Goal: Information Seeking & Learning: Learn about a topic

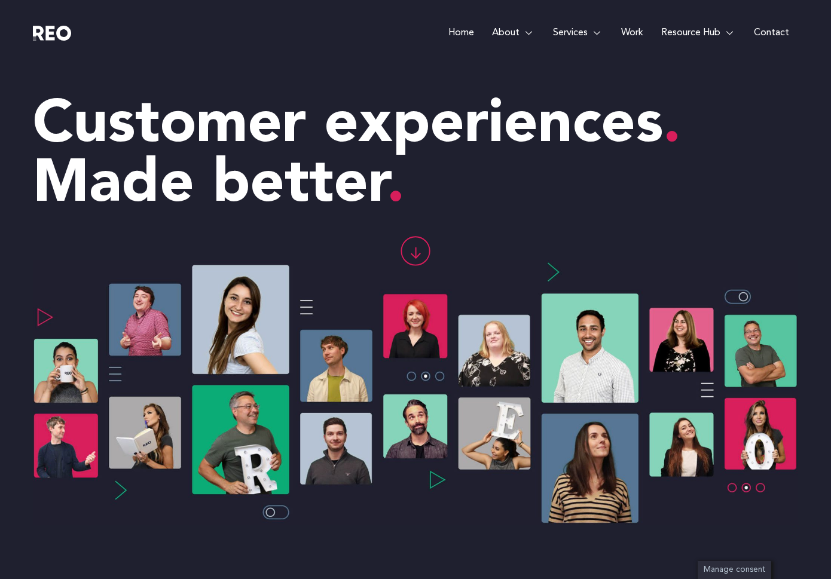
click at [416, 248] on icon at bounding box center [416, 253] width 0 height 11
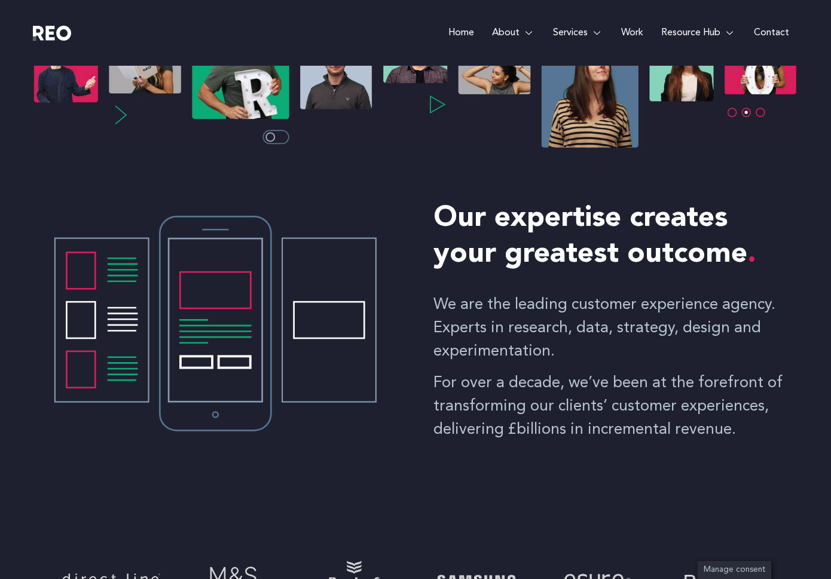
scroll to position [377, 0]
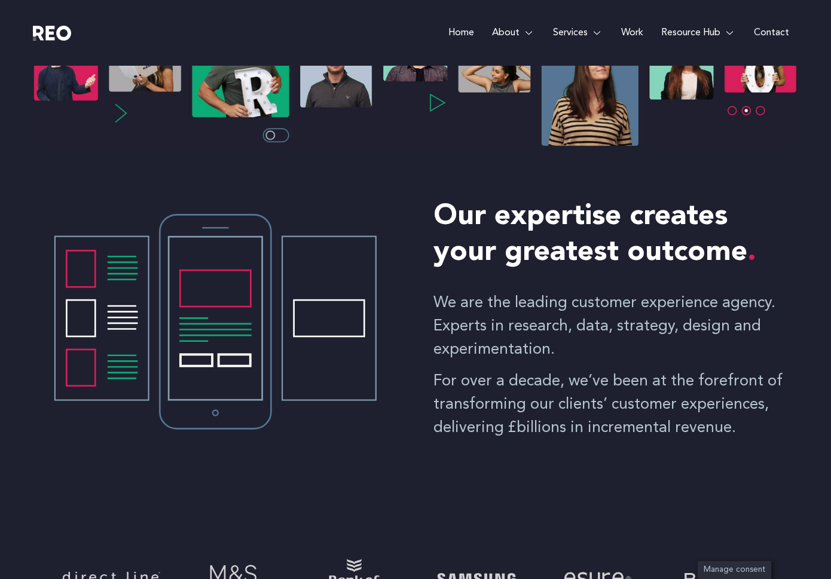
click at [527, 405] on p "For over a decade, we’ve been at the forefront of transforming our clients’ cus…" at bounding box center [615, 405] width 365 height 70
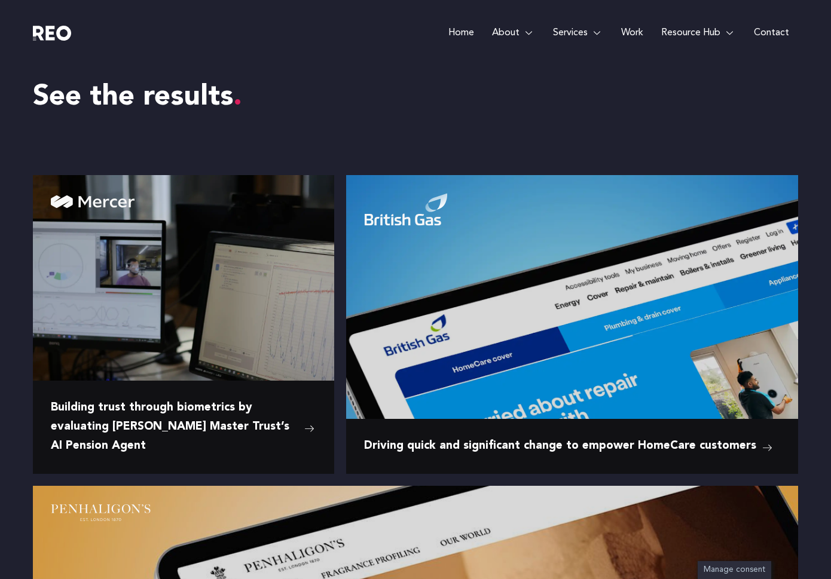
scroll to position [1149, 0]
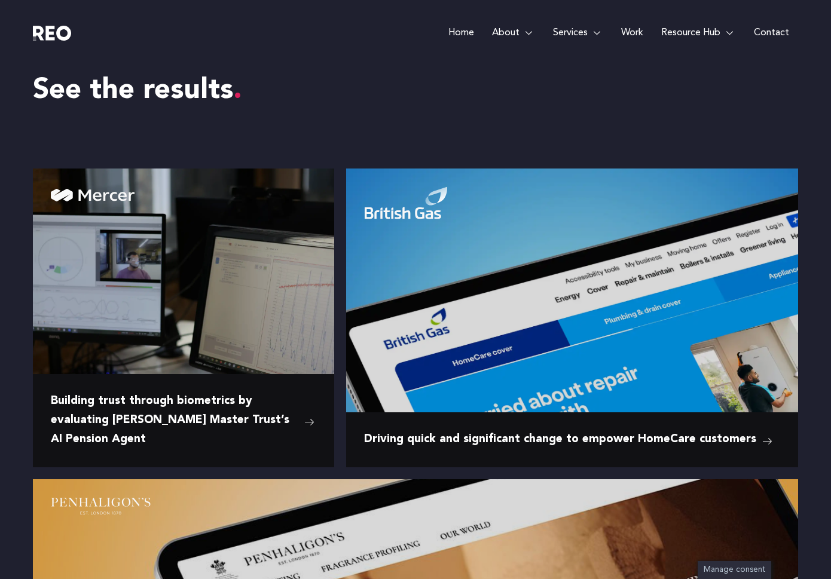
click at [340, 468] on div "See the results "We had a fascinating and informative experience in REO’s Biome…" at bounding box center [415, 589] width 795 height 1129
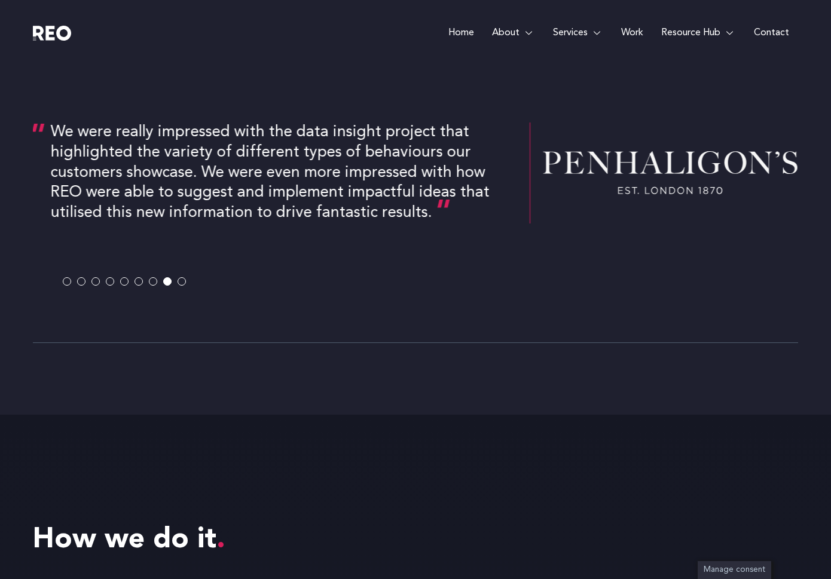
scroll to position [2332, 0]
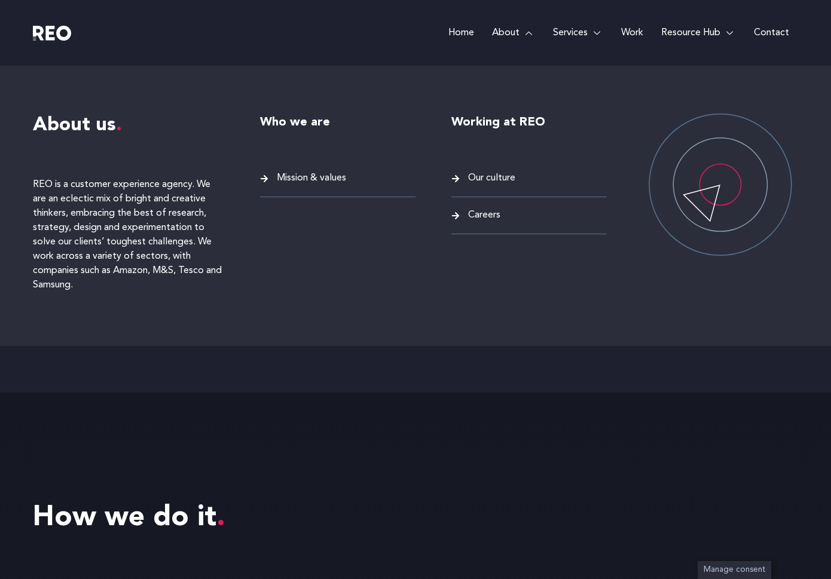
click at [264, 178] on icon at bounding box center [264, 178] width 7 height 7
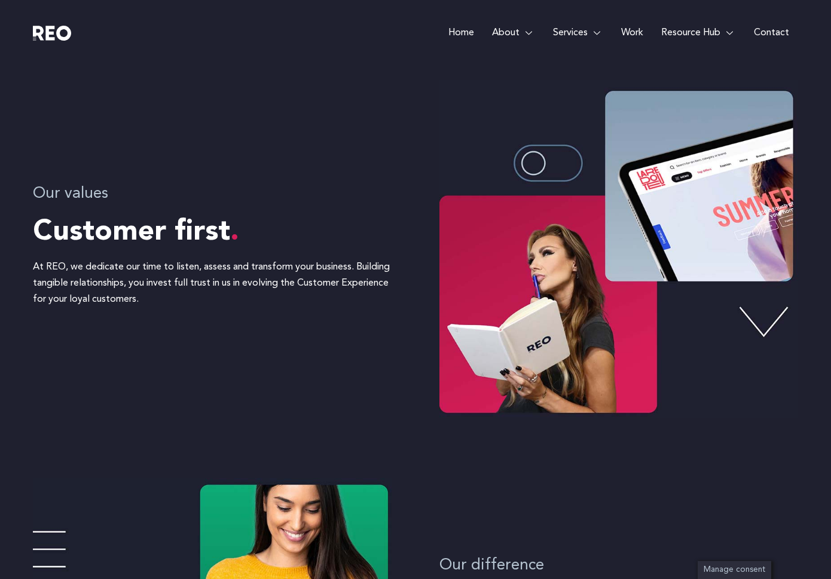
scroll to position [335, 0]
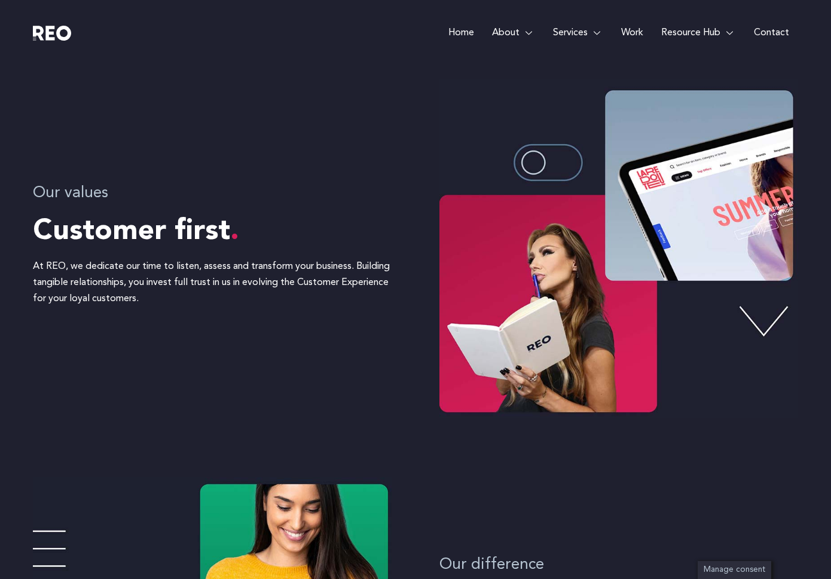
click at [163, 273] on p "At REO, we dedicate our time to listen, assess and transform your business. Bui…" at bounding box center [212, 283] width 359 height 49
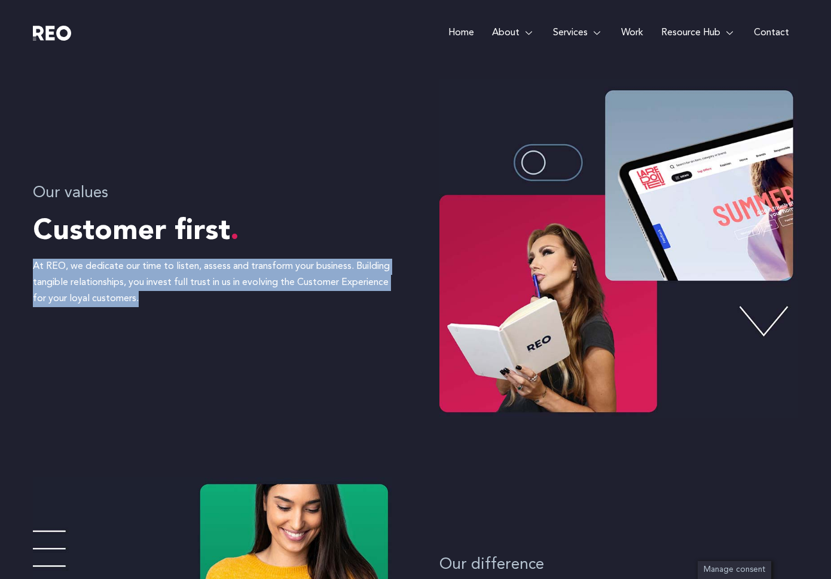
click at [241, 312] on div "At REO, we dedicate our time to listen, assess and transform your business. Bui…" at bounding box center [212, 287] width 359 height 57
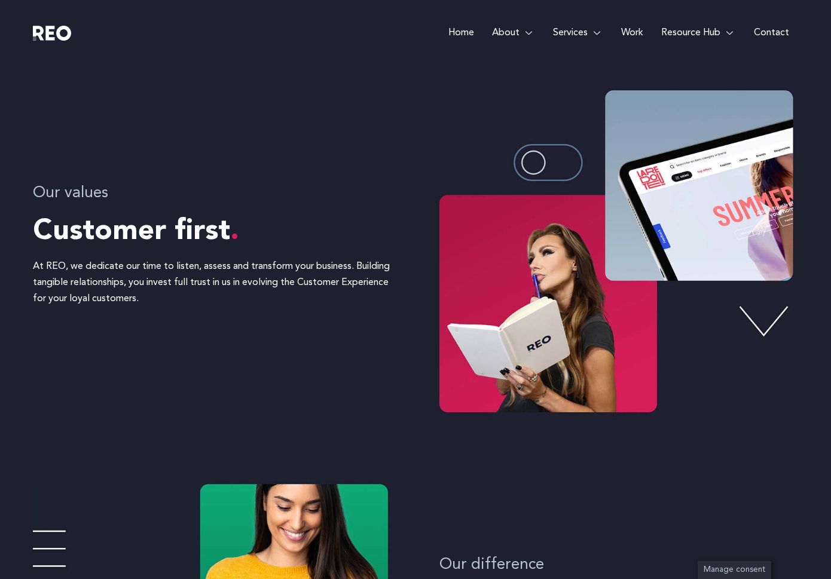
click at [768, 323] on img at bounding box center [618, 249] width 359 height 338
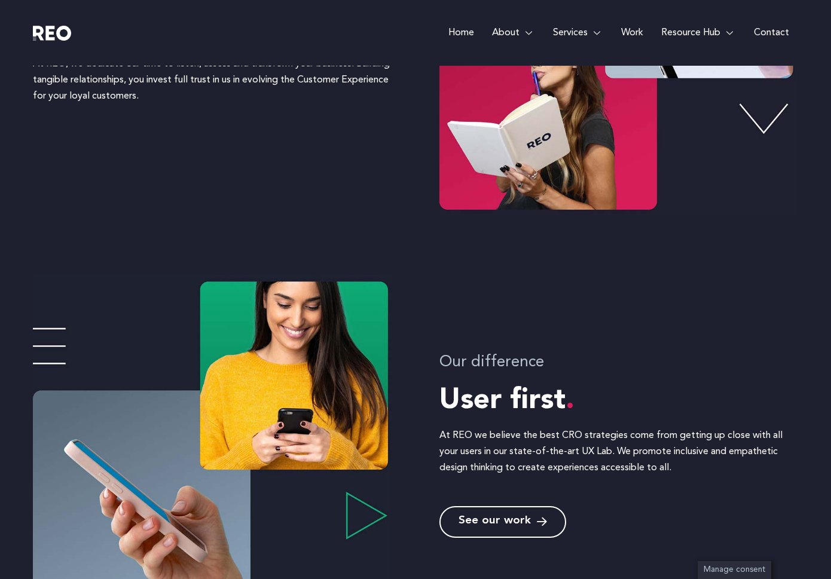
scroll to position [550, 0]
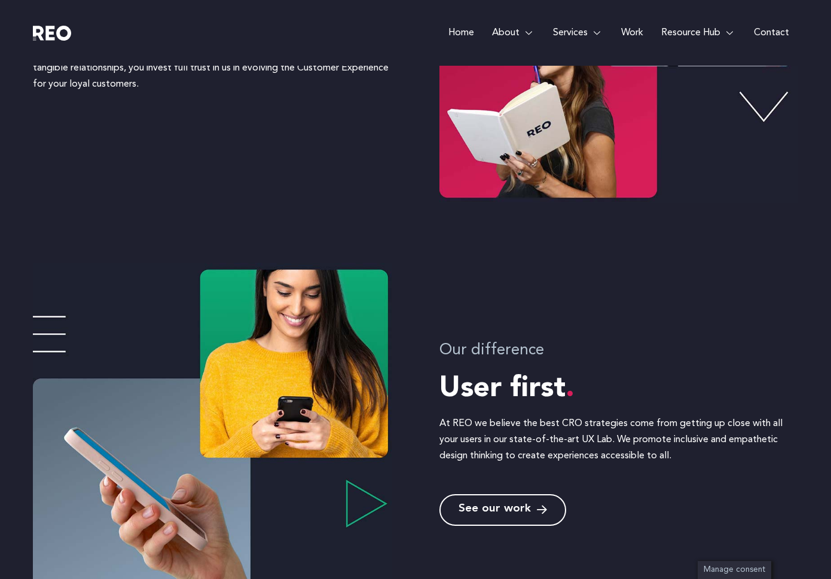
click at [48, 338] on img at bounding box center [212, 432] width 359 height 338
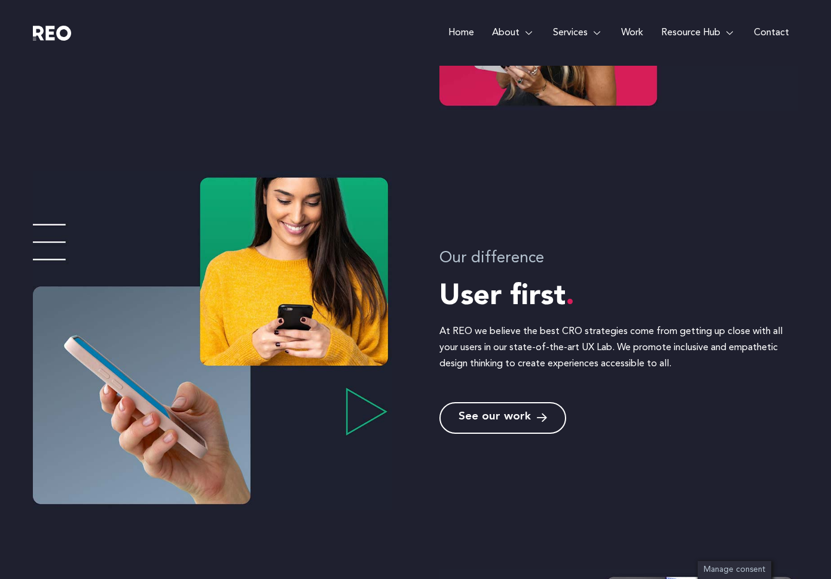
scroll to position [650, 0]
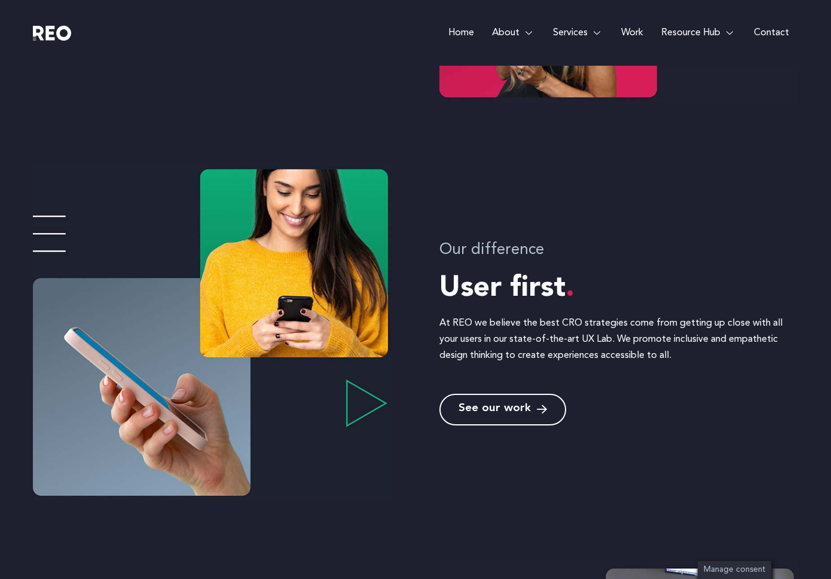
click at [360, 404] on img at bounding box center [212, 332] width 359 height 338
click at [533, 411] on span "See our work" at bounding box center [503, 409] width 88 height 11
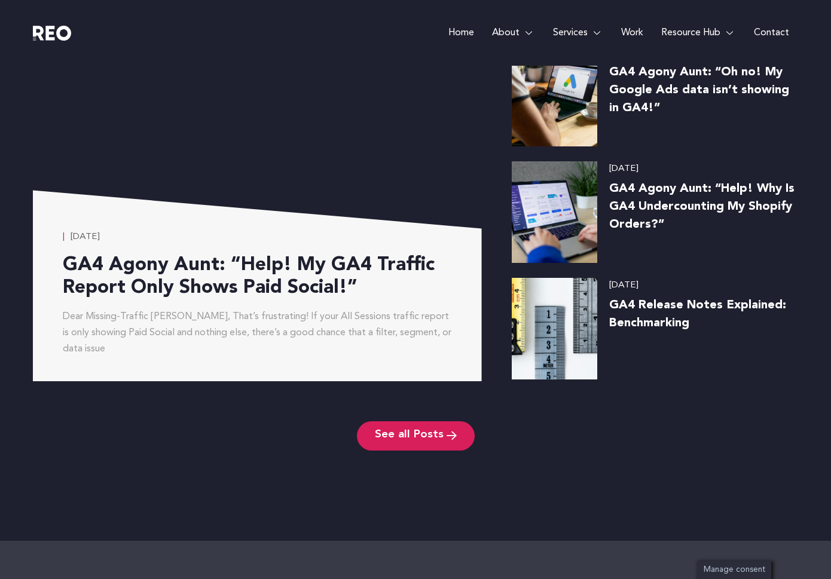
scroll to position [2745, 0]
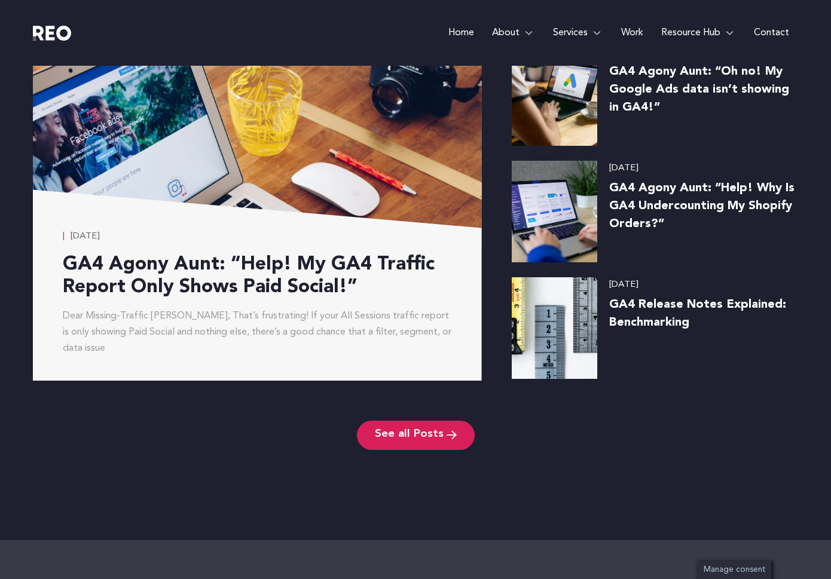
click at [499, 244] on div "February 4, 2025 GA4 Agony Aunt: “Help! My GA4 Traffic Report Only Shows Paid S…" at bounding box center [272, 212] width 479 height 337
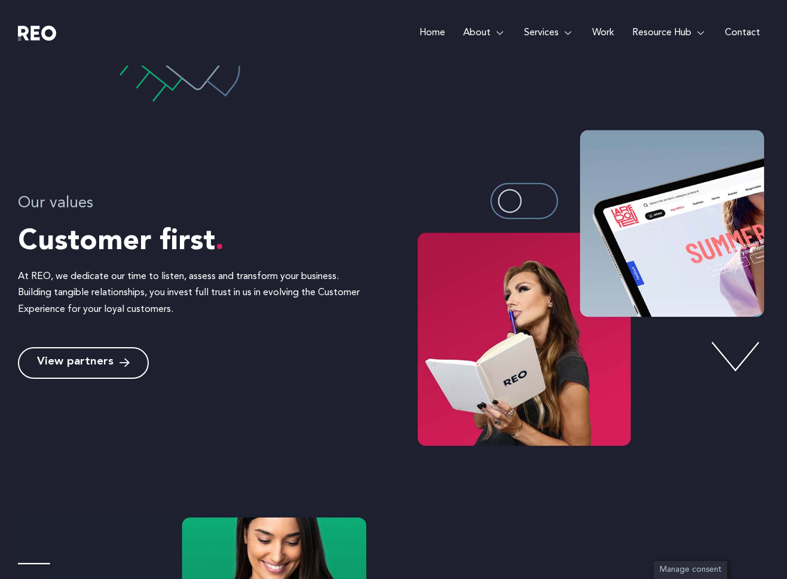
scroll to position [297, 0]
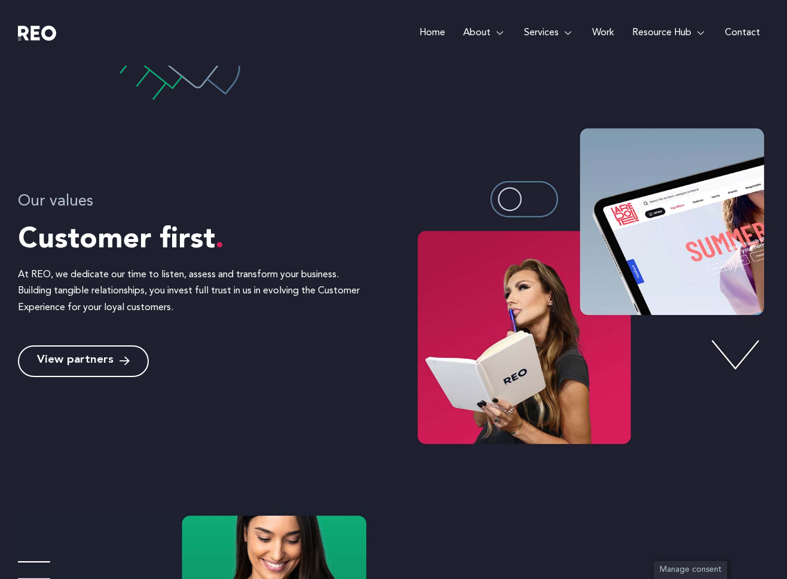
click at [104, 364] on span "View partners" at bounding box center [75, 361] width 77 height 11
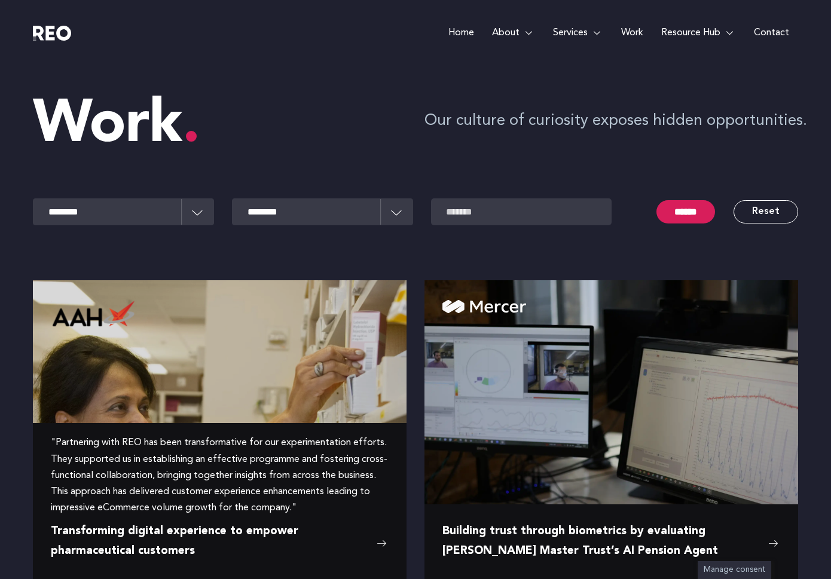
click at [234, 359] on img at bounding box center [220, 377] width 374 height 195
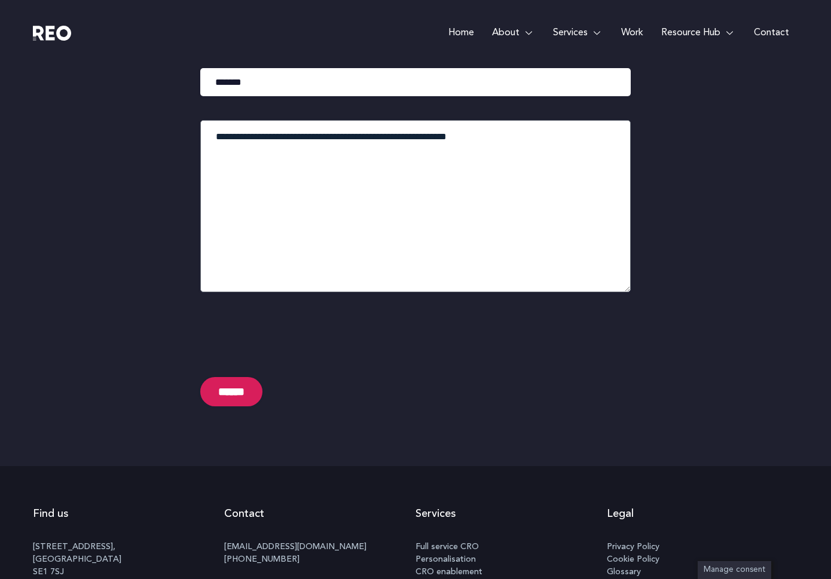
scroll to position [2851, 0]
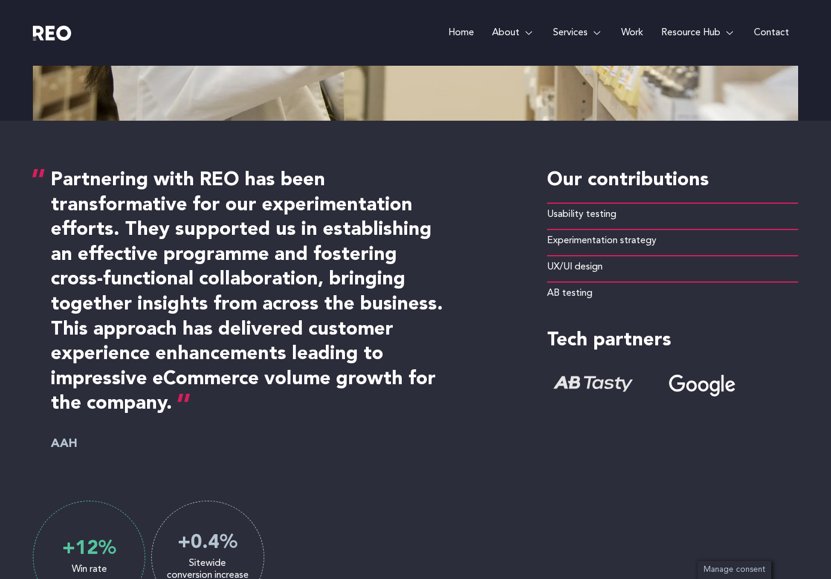
scroll to position [703, 0]
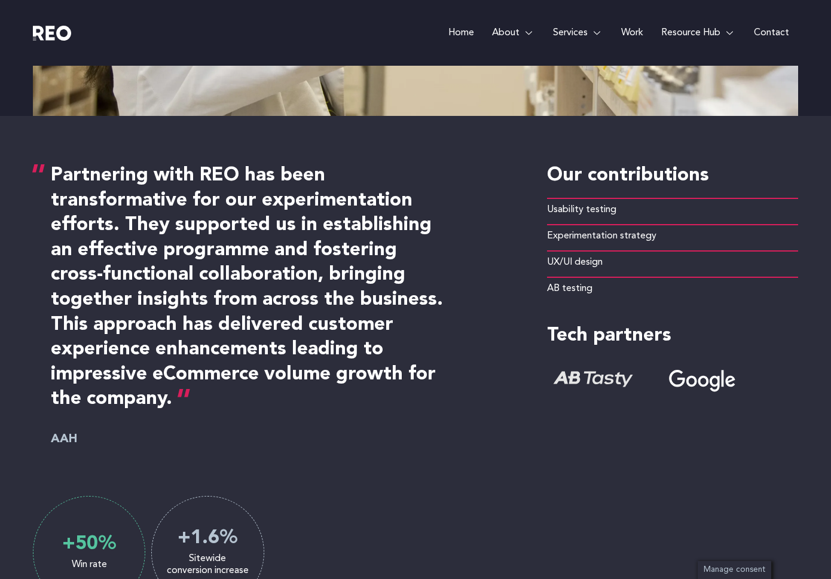
click at [223, 253] on h4 "Partnering with REO has been transformative for our experimentation efforts. Th…" at bounding box center [248, 288] width 395 height 249
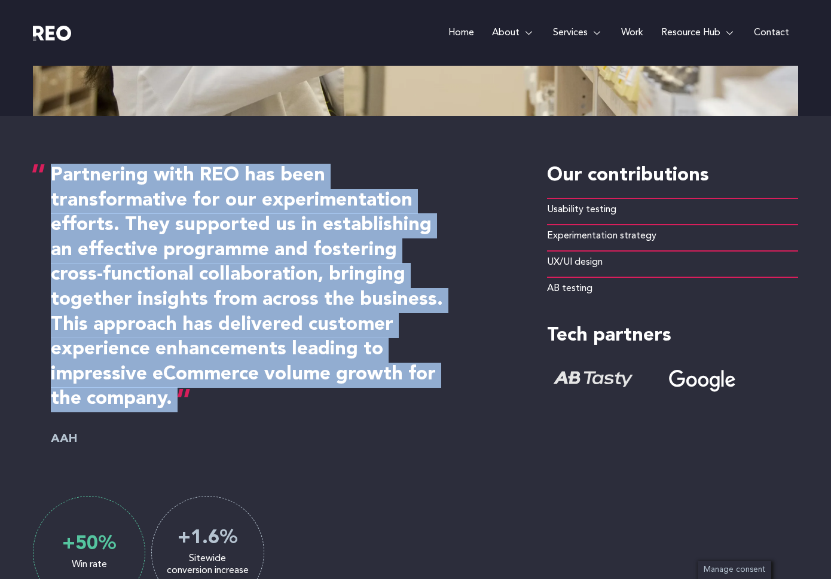
click at [315, 446] on h6 "AAH" at bounding box center [275, 439] width 448 height 18
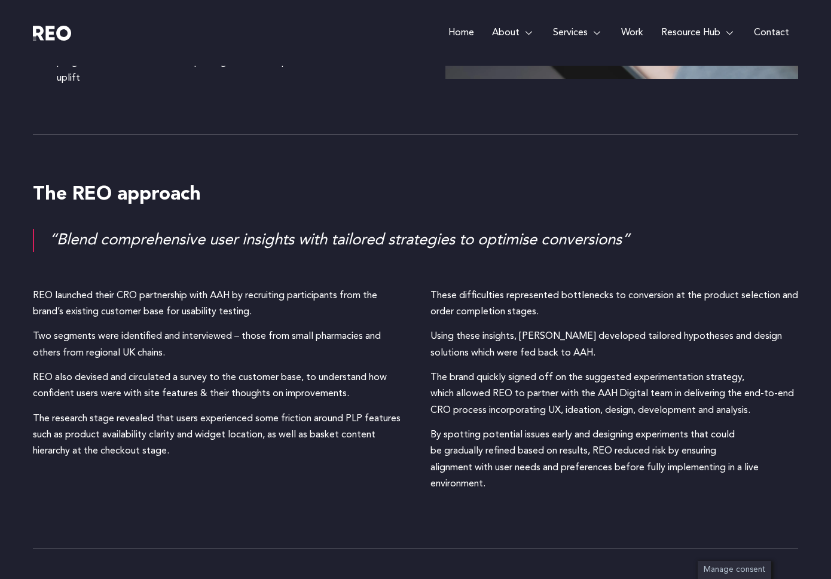
scroll to position [1728, 0]
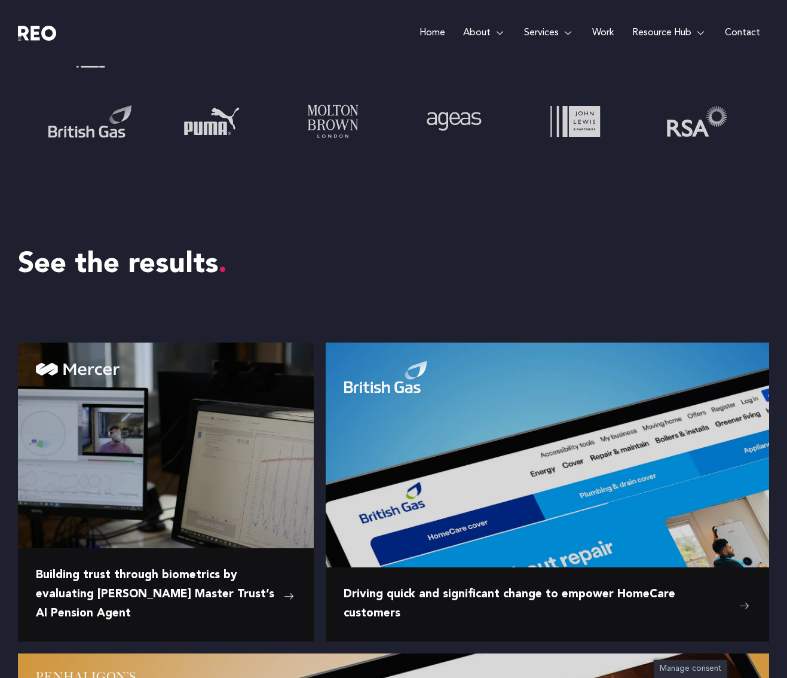
scroll to position [225, 0]
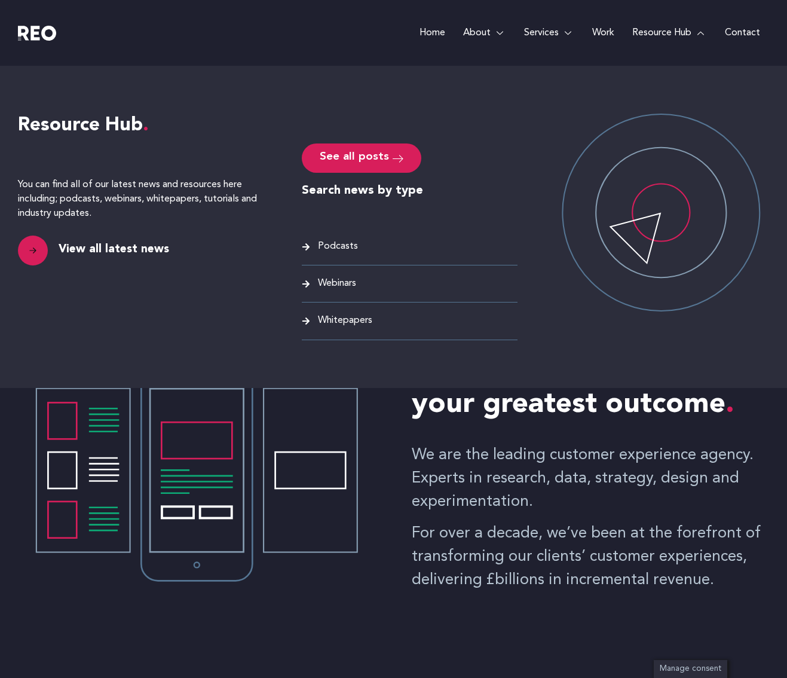
click at [660, 35] on link "Resource Hub" at bounding box center [670, 33] width 93 height 66
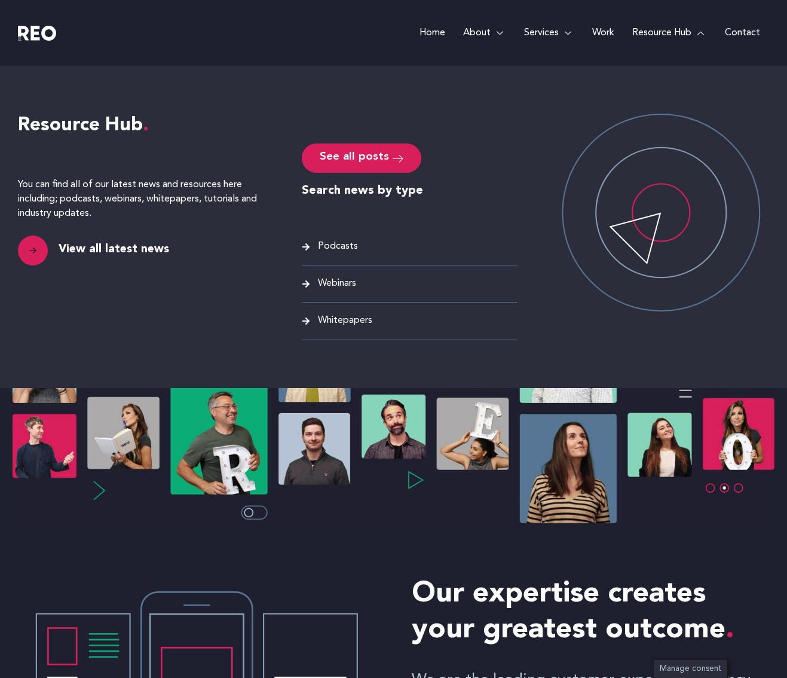
click at [647, 29] on link "Resource Hub" at bounding box center [670, 33] width 93 height 66
click at [333, 246] on span "Podcasts" at bounding box center [336, 247] width 43 height 16
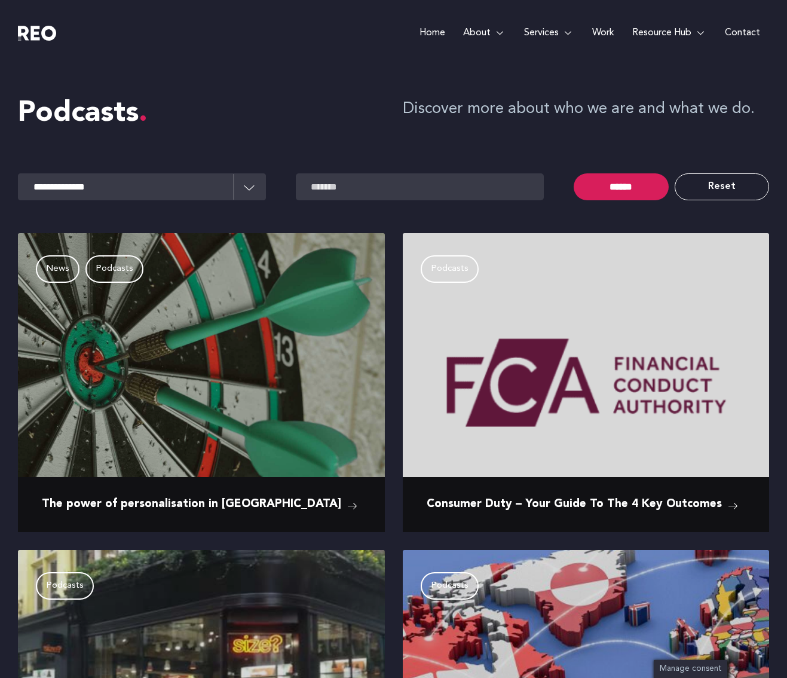
click at [137, 201] on li "**********" at bounding box center [157, 186] width 278 height 39
click at [253, 193] on select "**********" at bounding box center [142, 186] width 248 height 27
click at [604, 190] on input "******" at bounding box center [621, 186] width 94 height 27
click at [248, 190] on select "**********" at bounding box center [142, 186] width 248 height 27
select select "**********"
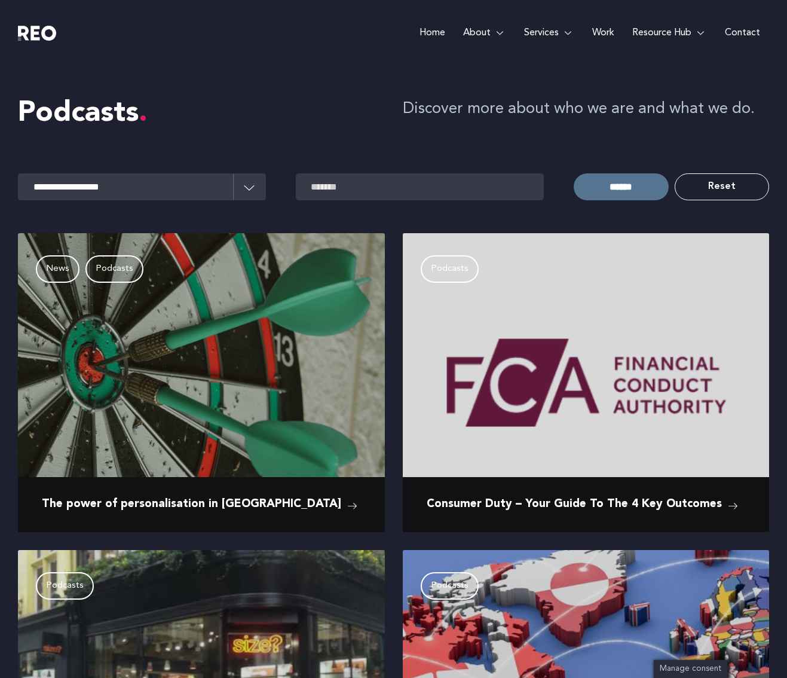
click at [624, 189] on input "******" at bounding box center [621, 186] width 94 height 27
click at [601, 31] on link "Work" at bounding box center [604, 33] width 40 height 66
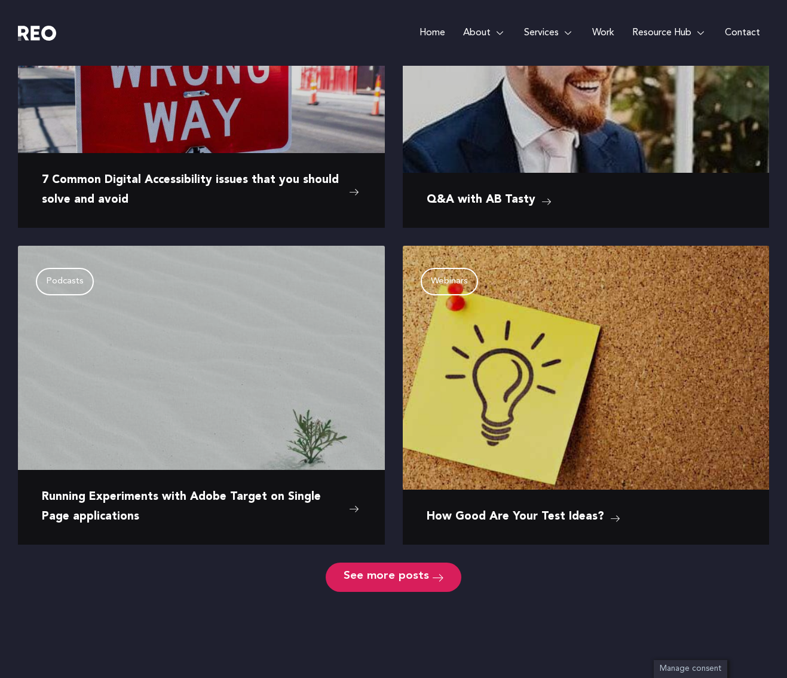
scroll to position [1264, 0]
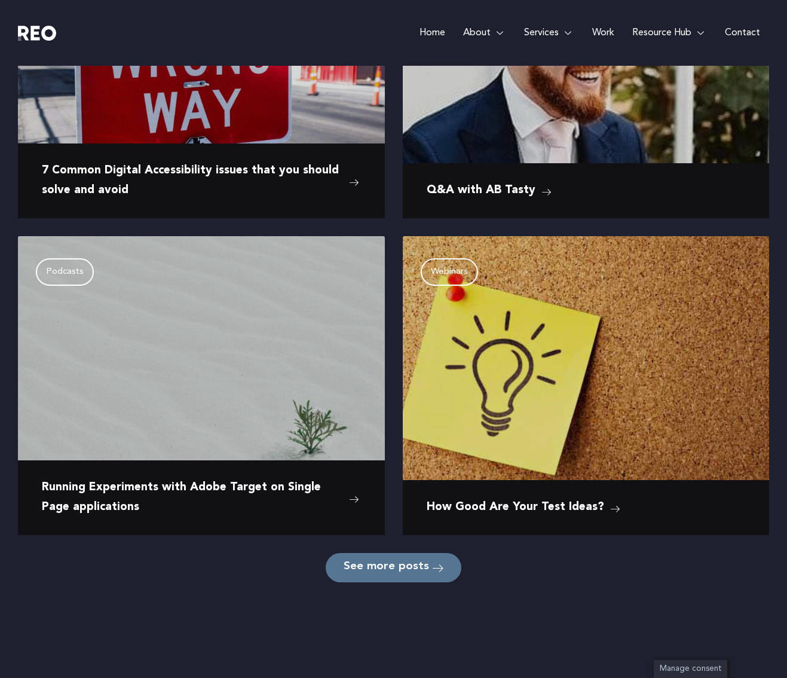
click at [400, 575] on link "See more posts" at bounding box center [394, 567] width 136 height 29
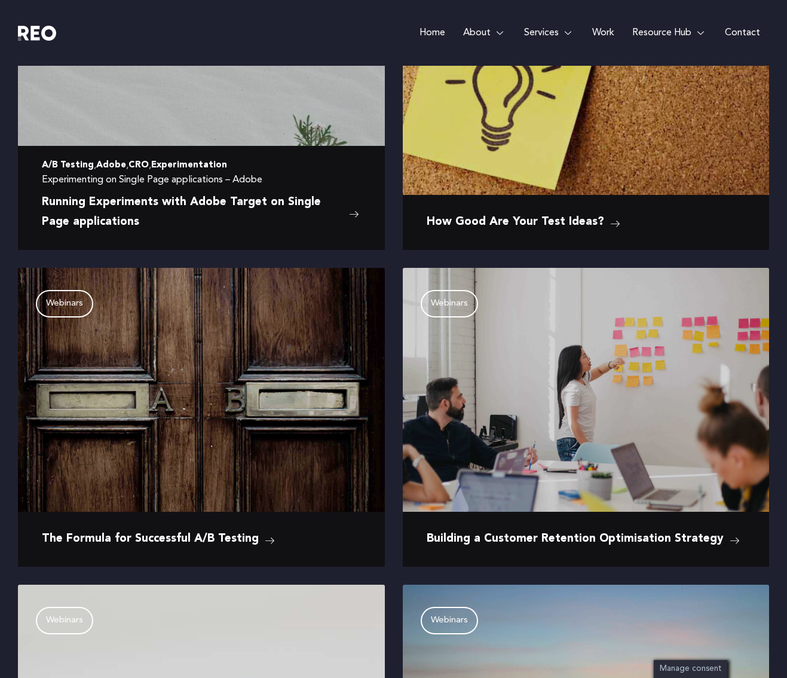
scroll to position [1579, 0]
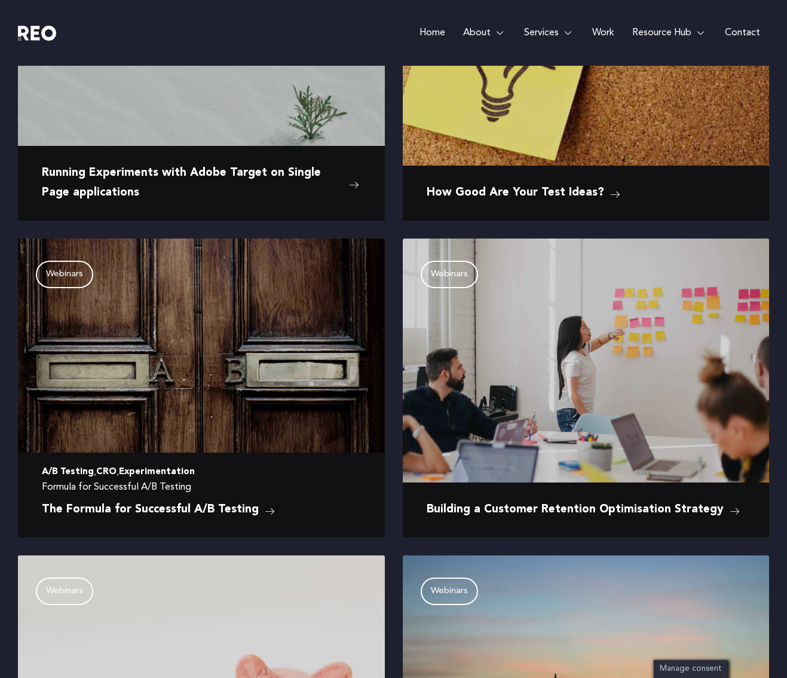
click at [233, 511] on span "The Formula for Successful A/B Testing" at bounding box center [150, 509] width 217 height 19
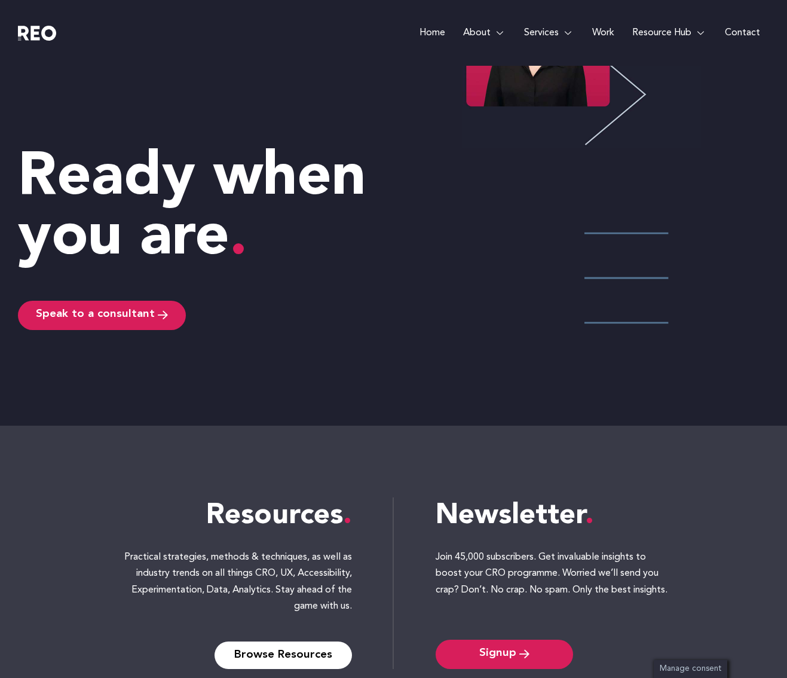
scroll to position [3230, 0]
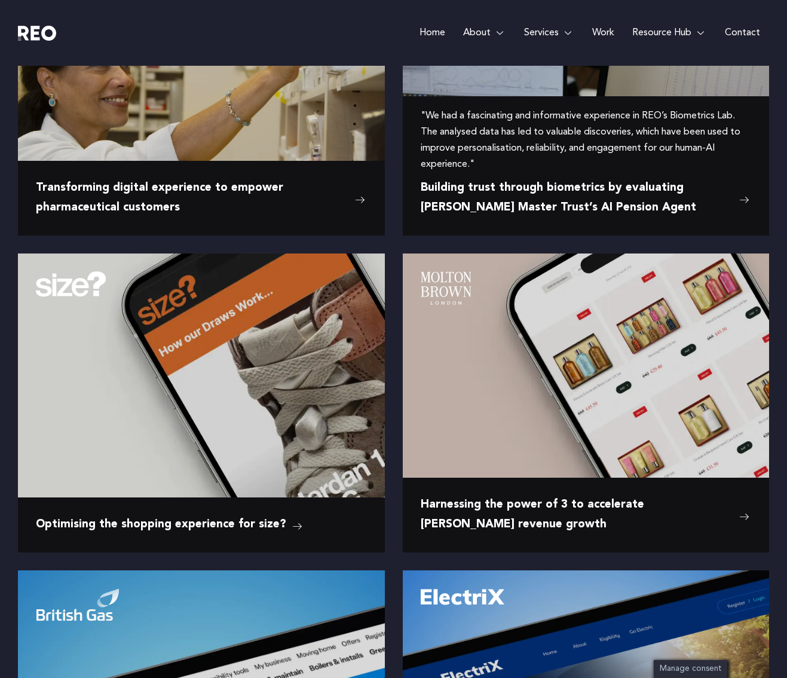
scroll to position [118, 0]
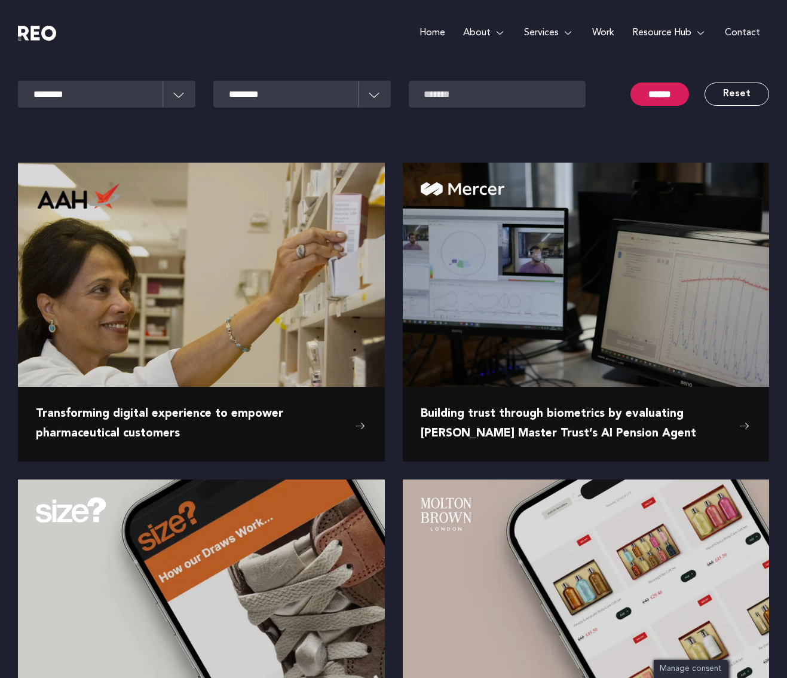
click at [166, 93] on select "**********" at bounding box center [107, 94] width 178 height 27
select select "**********"
click at [206, 33] on div "Home About About us REO is a customer experience agency. We are an eclectic mix…" at bounding box center [488, 33] width 564 height 66
click at [41, 31] on img at bounding box center [37, 33] width 38 height 15
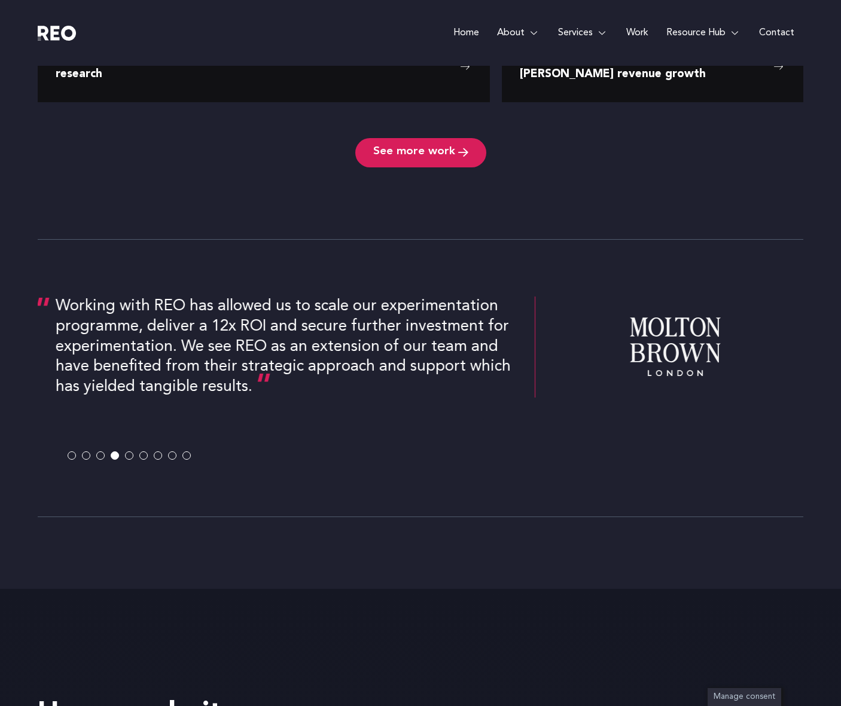
scroll to position [2157, 0]
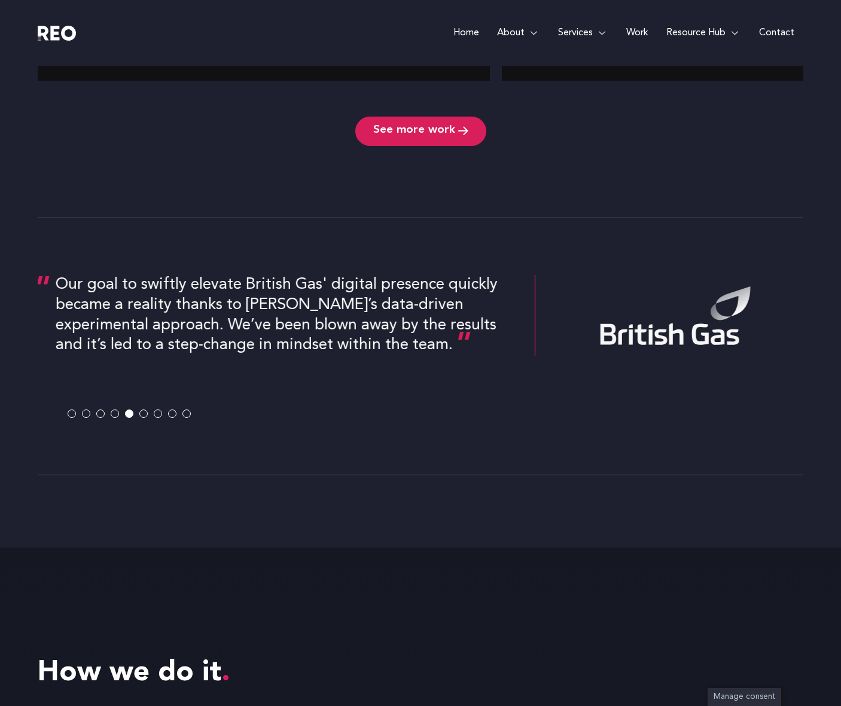
click at [72, 413] on span at bounding box center [72, 414] width 8 height 8
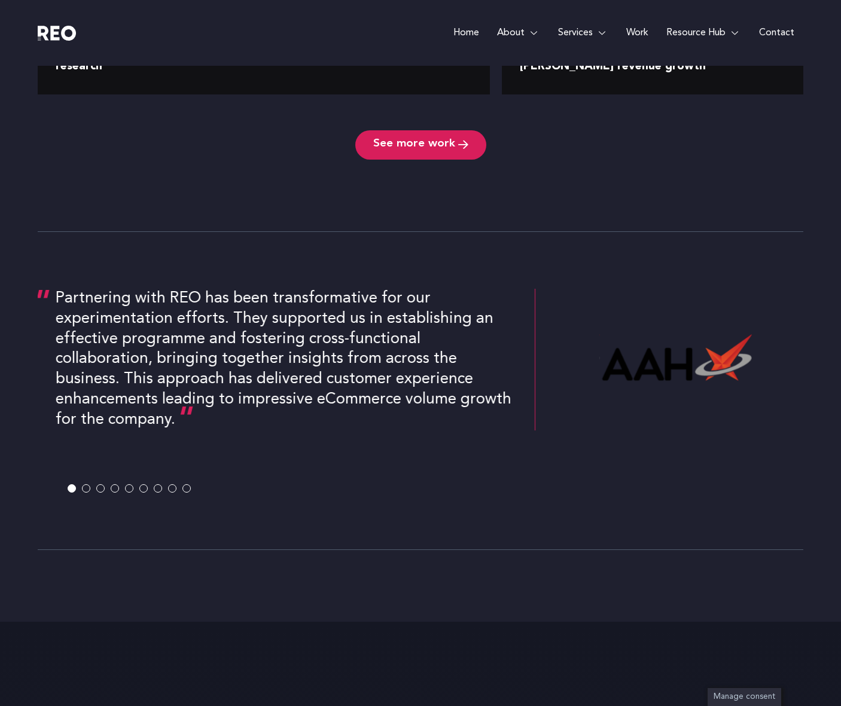
scroll to position [2142, 0]
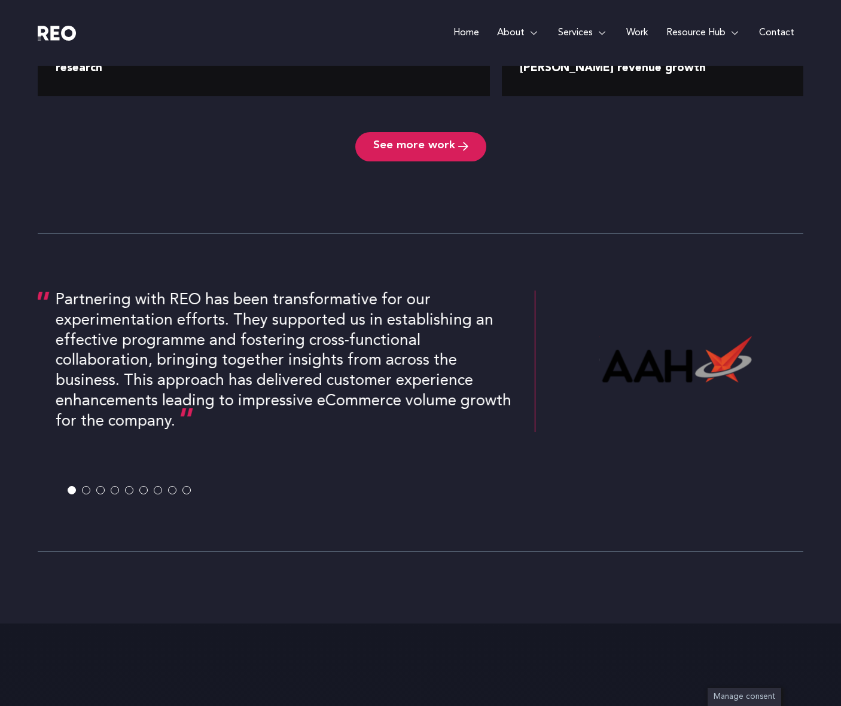
click at [87, 491] on span at bounding box center [86, 490] width 8 height 8
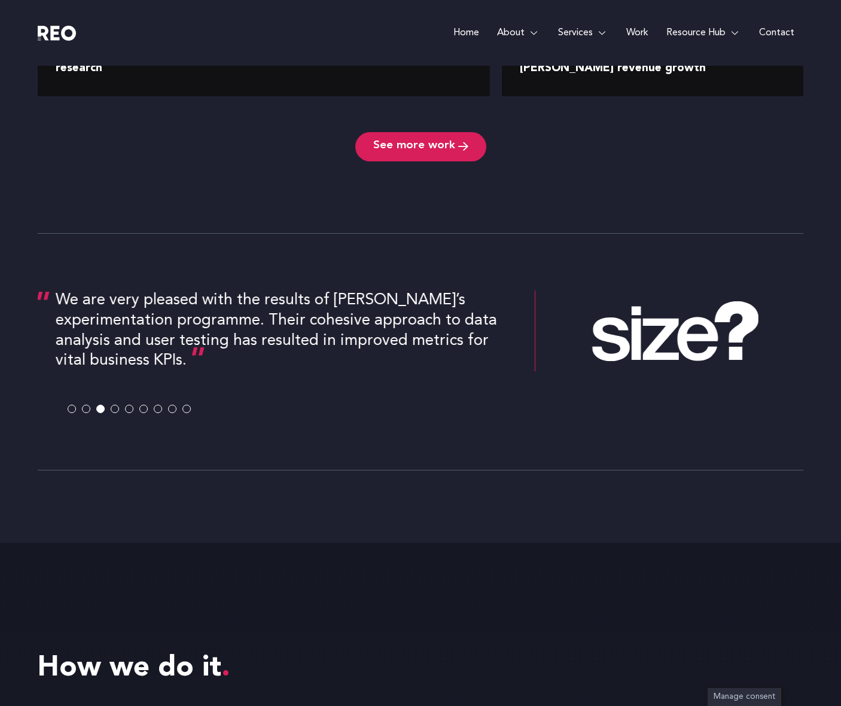
click at [85, 410] on span at bounding box center [86, 409] width 8 height 8
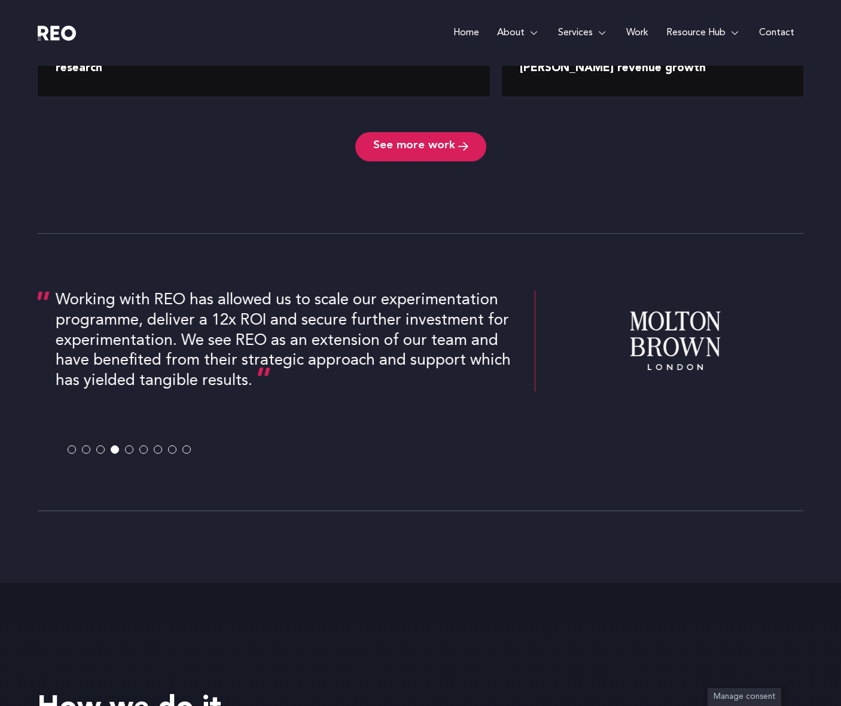
click at [97, 450] on span at bounding box center [100, 449] width 8 height 8
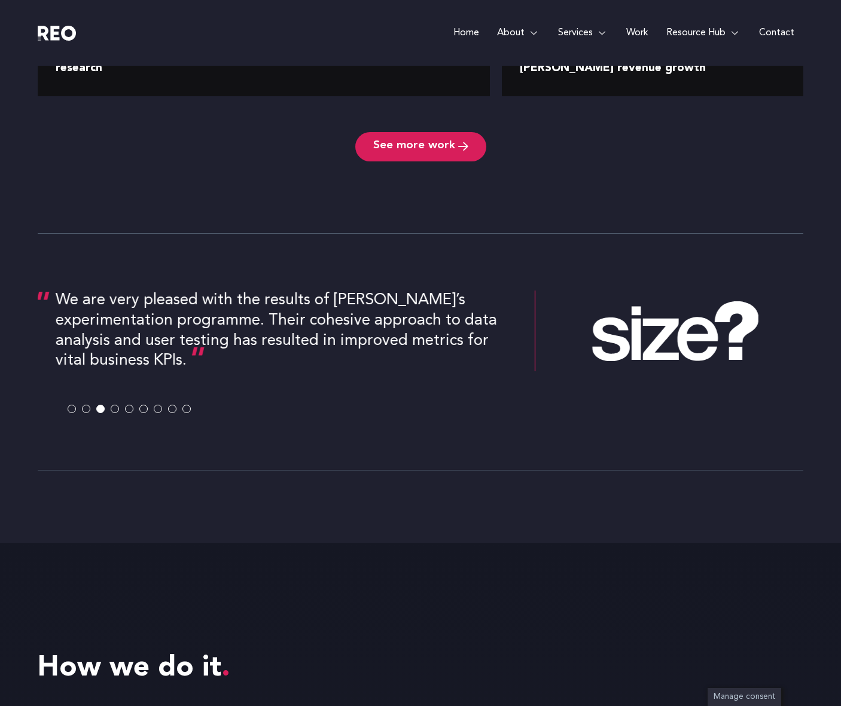
click at [85, 408] on span at bounding box center [86, 409] width 8 height 8
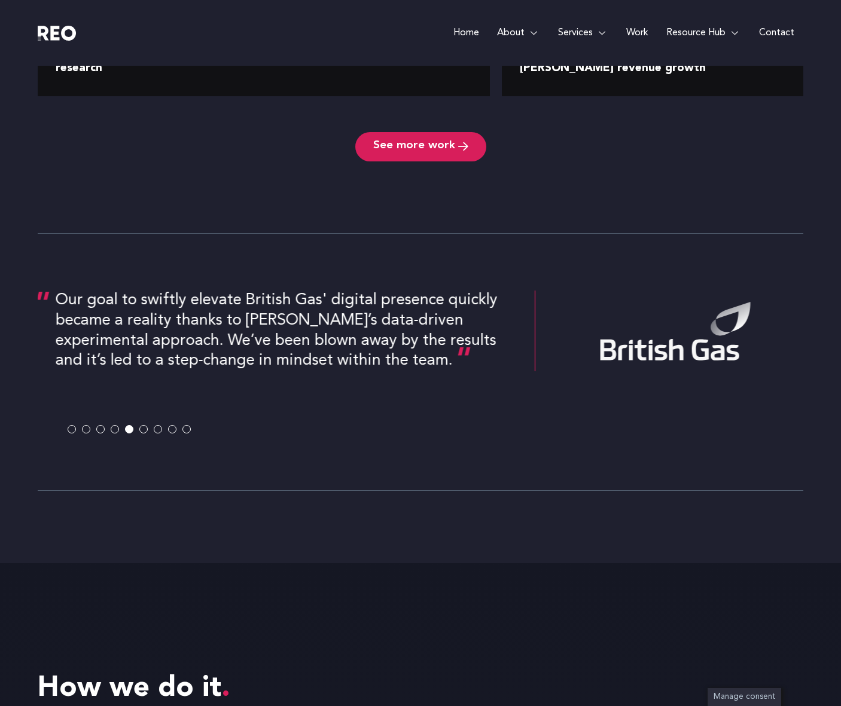
click at [116, 430] on span at bounding box center [115, 430] width 8 height 8
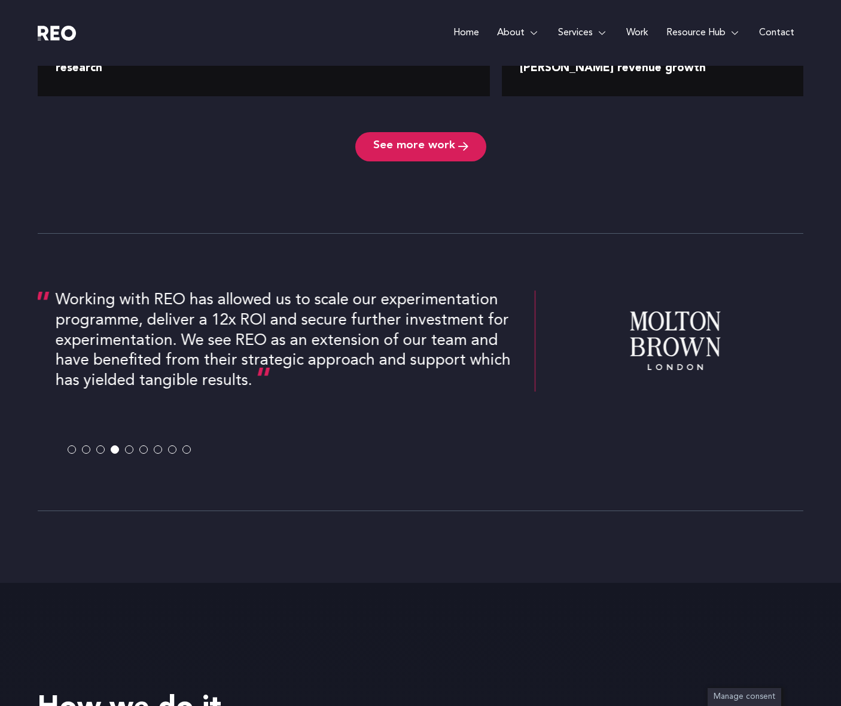
click at [158, 449] on span at bounding box center [158, 449] width 8 height 8
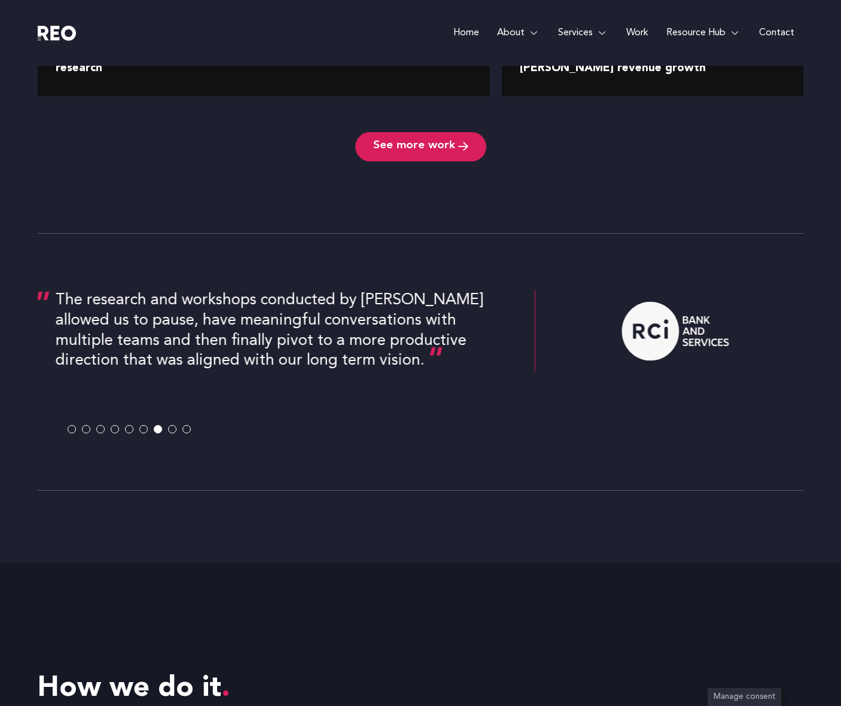
click at [143, 429] on span at bounding box center [143, 430] width 8 height 8
click at [173, 432] on span at bounding box center [172, 430] width 8 height 8
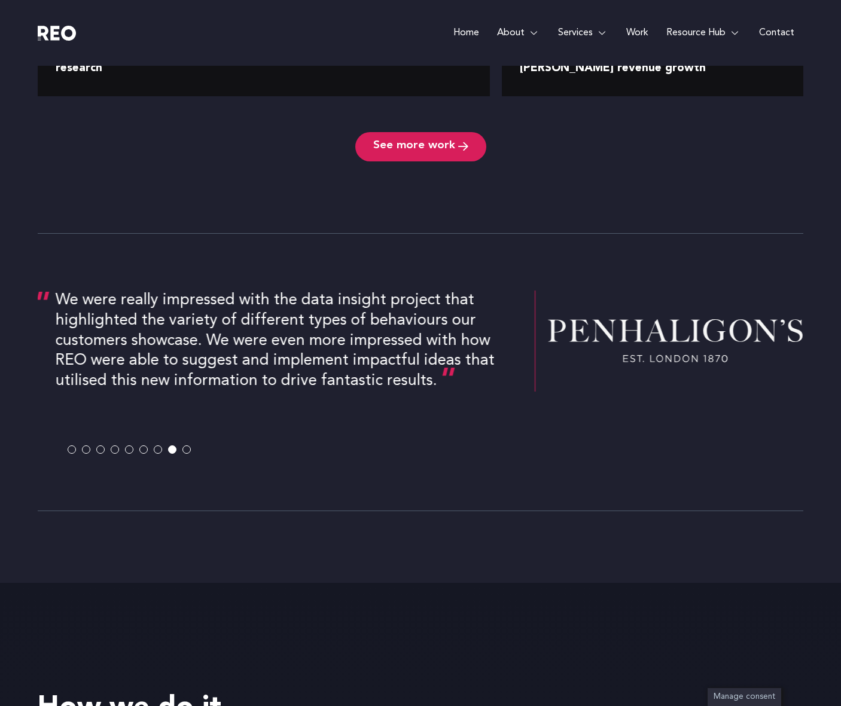
click at [203, 340] on div "We were really impressed with the data insight project that highlighted the var…" at bounding box center [286, 341] width 461 height 101
click at [212, 341] on div "We were really impressed with the data insight project that highlighted the var…" at bounding box center [286, 341] width 461 height 101
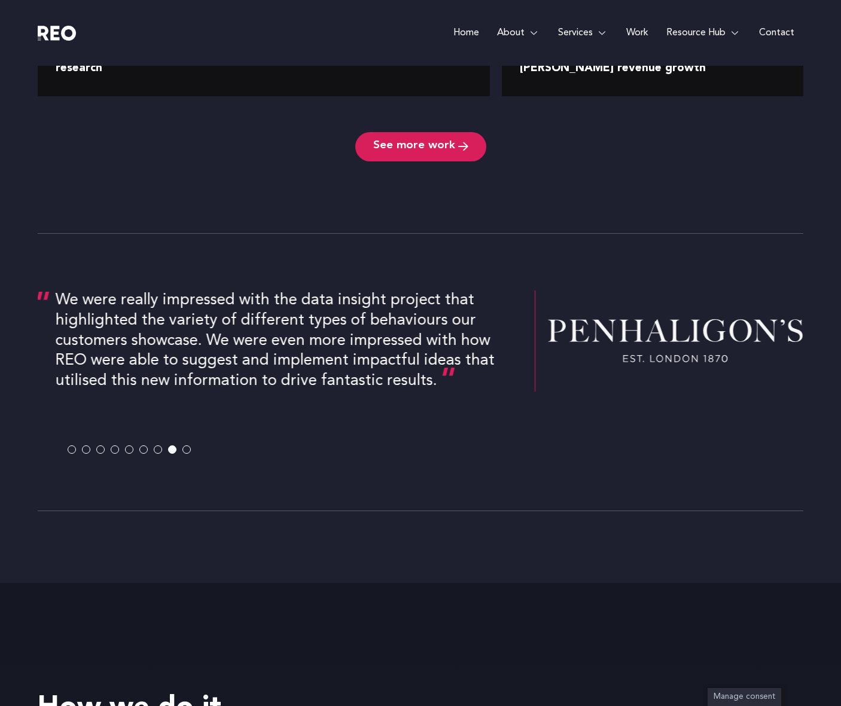
click at [212, 341] on div "We were really impressed with the data insight project that highlighted the var…" at bounding box center [286, 341] width 461 height 101
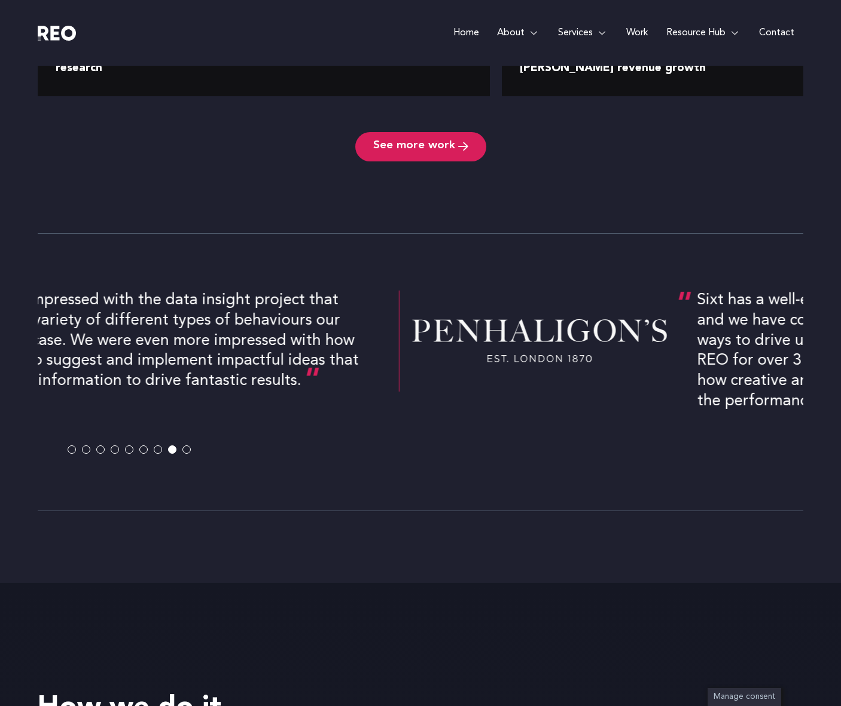
drag, startPoint x: 429, startPoint y: 378, endPoint x: 323, endPoint y: 341, distance: 111.8
click at [321, 339] on div "We were really impressed with the data insight project that highlighted the var…" at bounding box center [150, 341] width 461 height 101
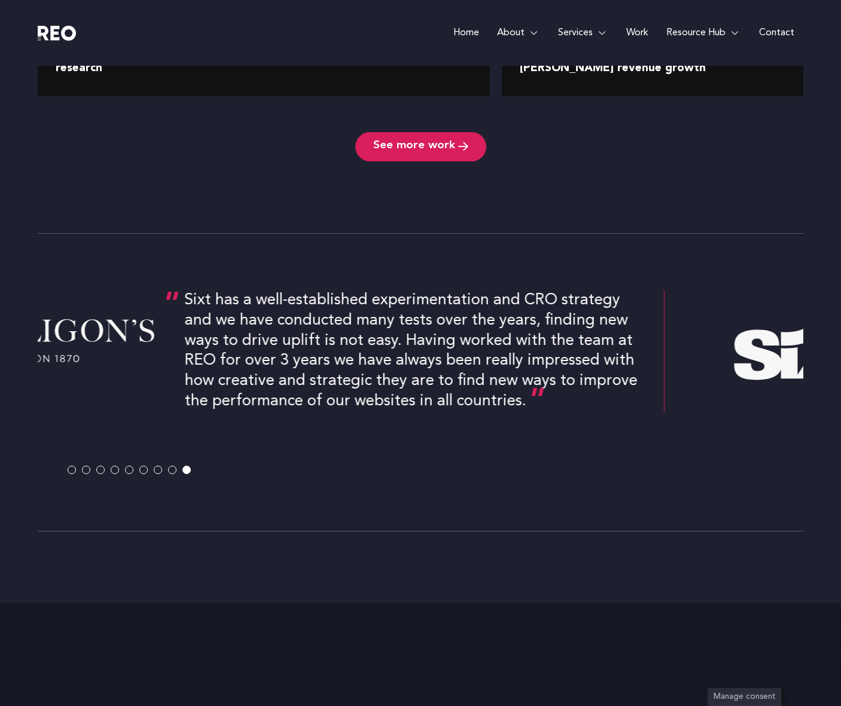
drag, startPoint x: 369, startPoint y: 352, endPoint x: 501, endPoint y: 315, distance: 136.5
click at [500, 315] on div "Sixt has a well-established experimentation and CRO strategy and we have conduc…" at bounding box center [415, 351] width 461 height 121
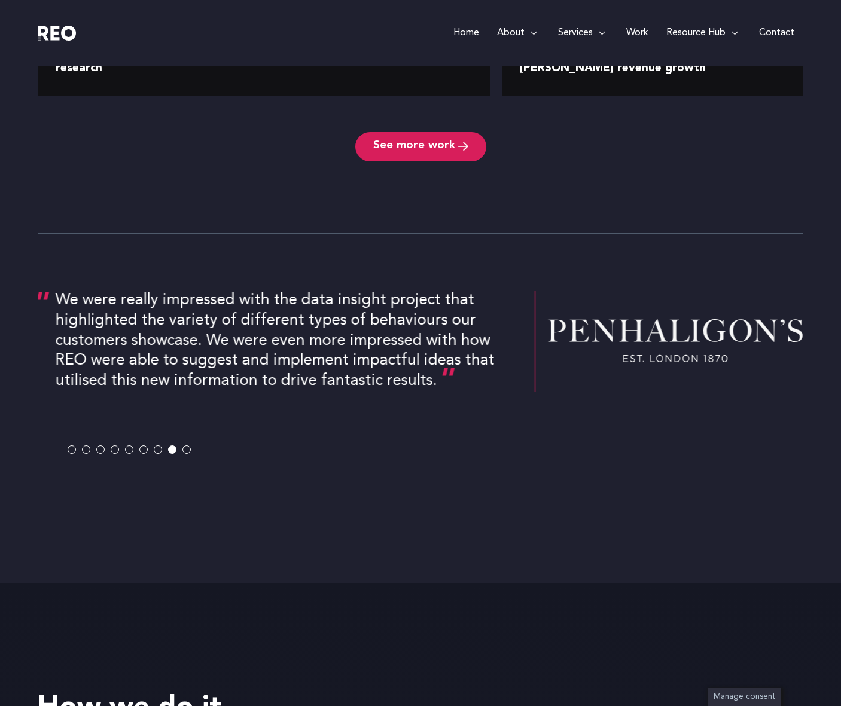
drag, startPoint x: 321, startPoint y: 335, endPoint x: 438, endPoint y: 314, distance: 119.0
click at [436, 314] on div "We were really impressed with the data insight project that highlighted the var…" at bounding box center [286, 341] width 461 height 101
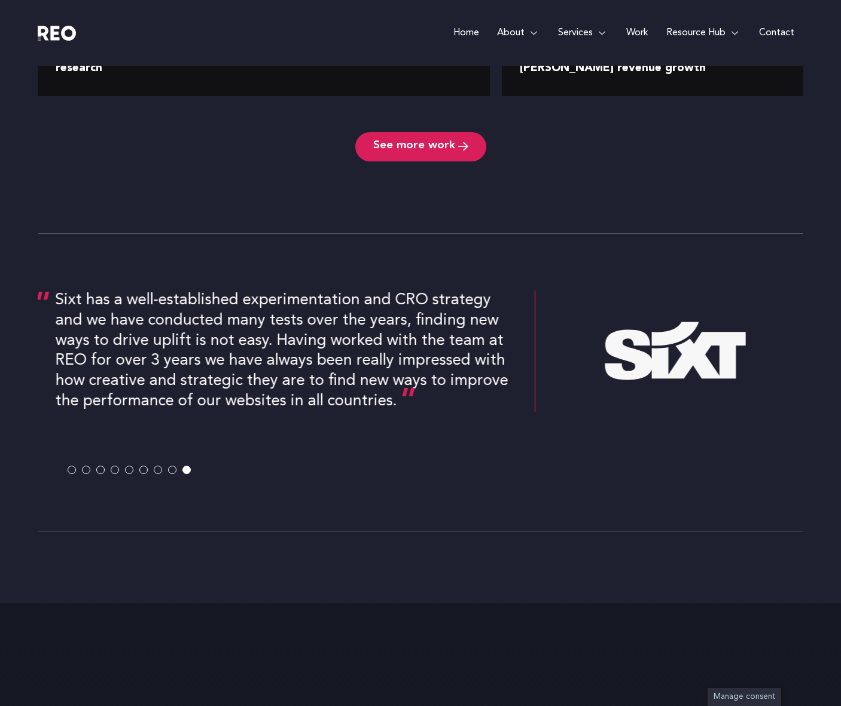
click at [143, 469] on span at bounding box center [143, 470] width 8 height 8
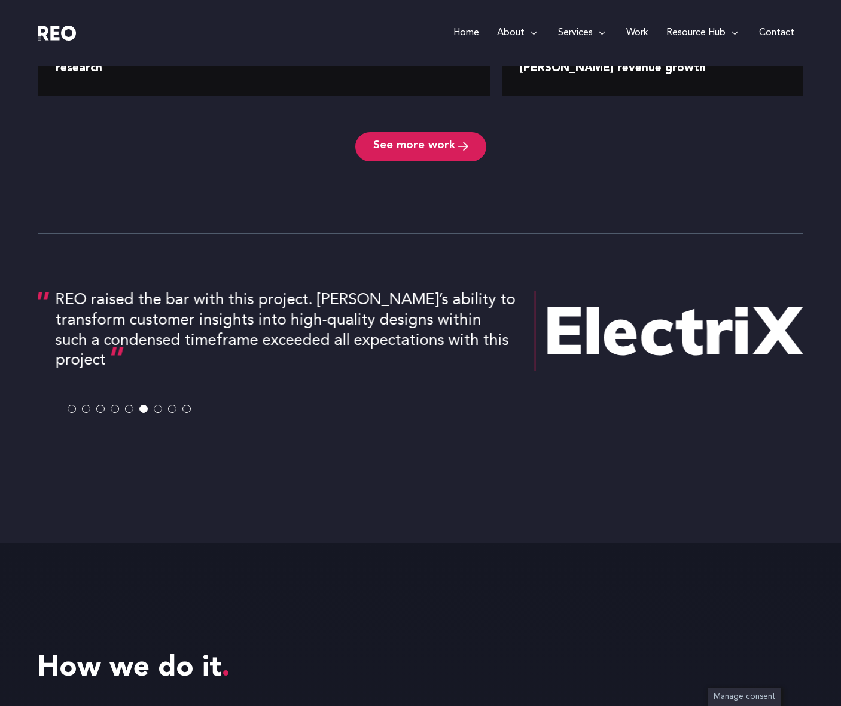
click at [127, 306] on div "REO raised the bar with this project. REO’s ability to transform customer insig…" at bounding box center [286, 331] width 461 height 81
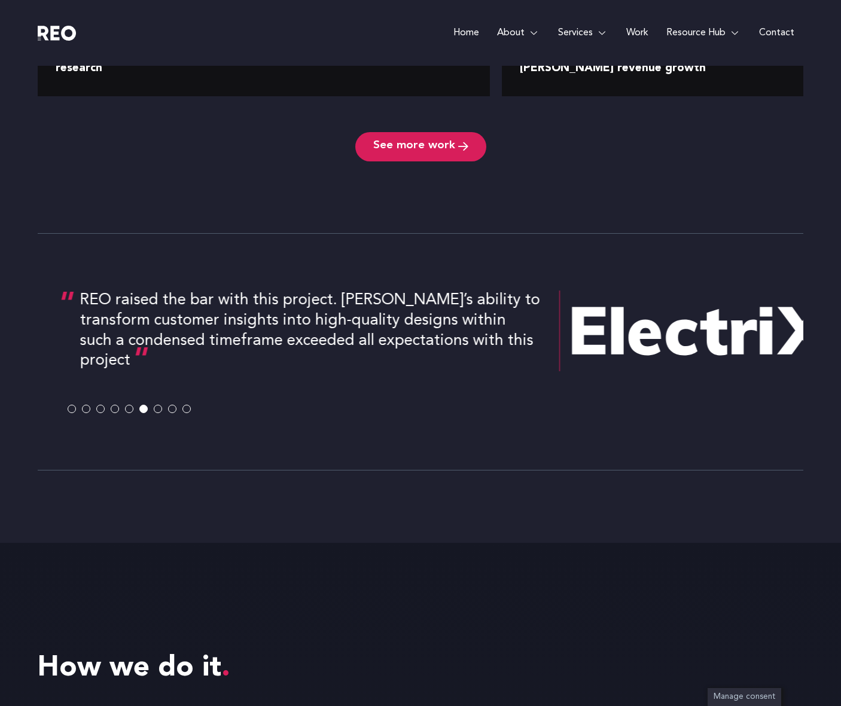
drag, startPoint x: 316, startPoint y: 298, endPoint x: 340, endPoint y: 331, distance: 40.3
click at [340, 331] on div "REO raised the bar with this project. REO’s ability to transform customer insig…" at bounding box center [310, 331] width 461 height 81
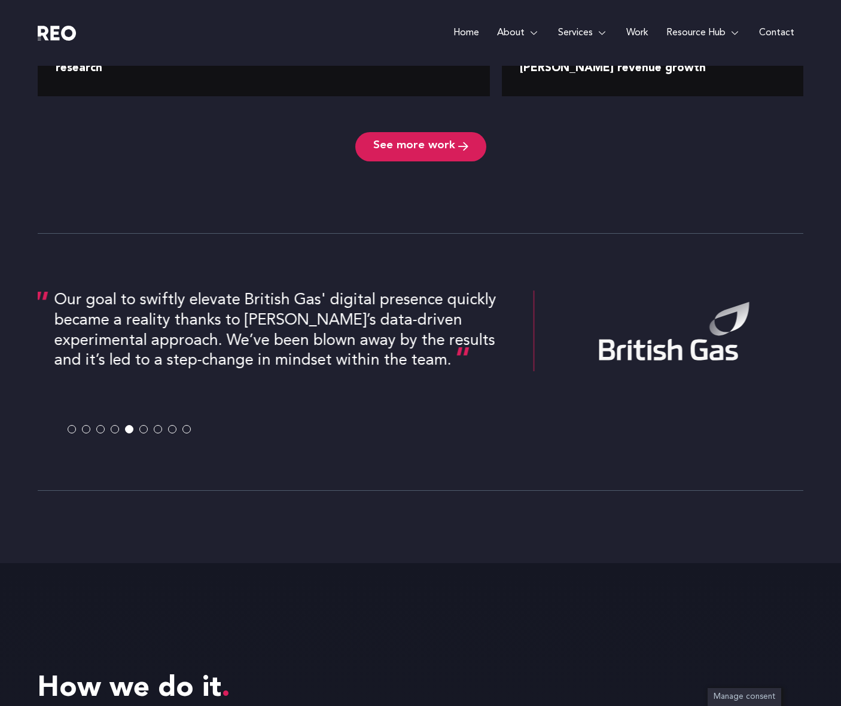
drag, startPoint x: 441, startPoint y: 342, endPoint x: 256, endPoint y: 382, distance: 188.5
click at [256, 382] on div "Our goal to swiftly elevate British Gas' digital presence quickly became a real…" at bounding box center [418, 355] width 765 height 129
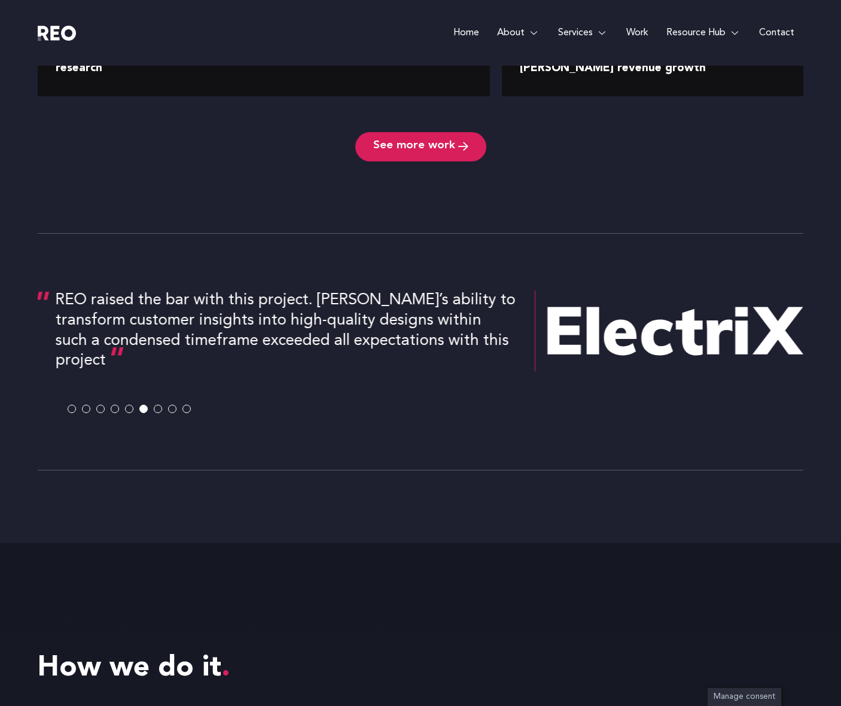
click at [158, 405] on span at bounding box center [158, 409] width 8 height 8
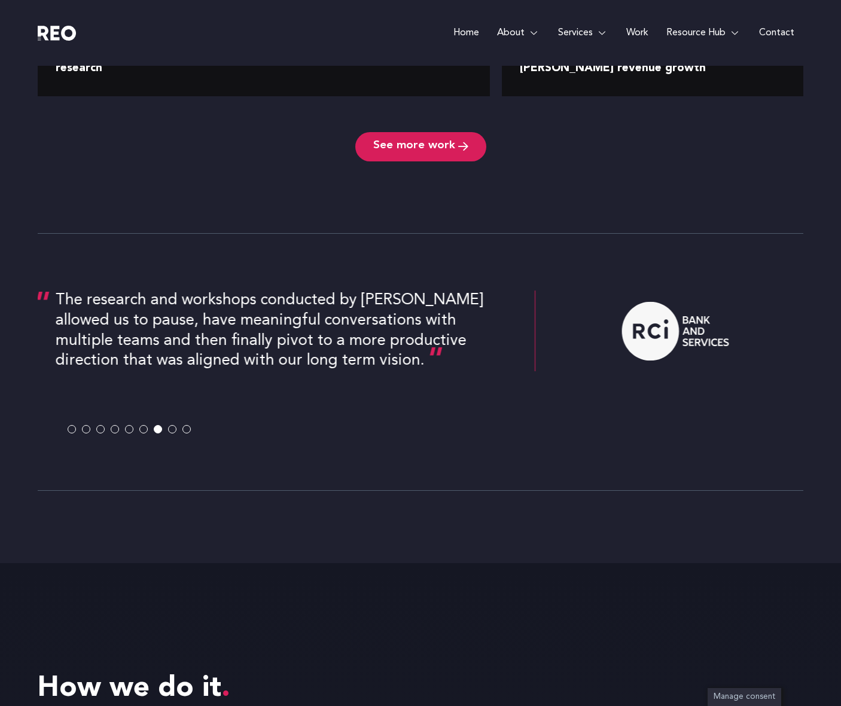
click at [172, 428] on span at bounding box center [172, 430] width 8 height 8
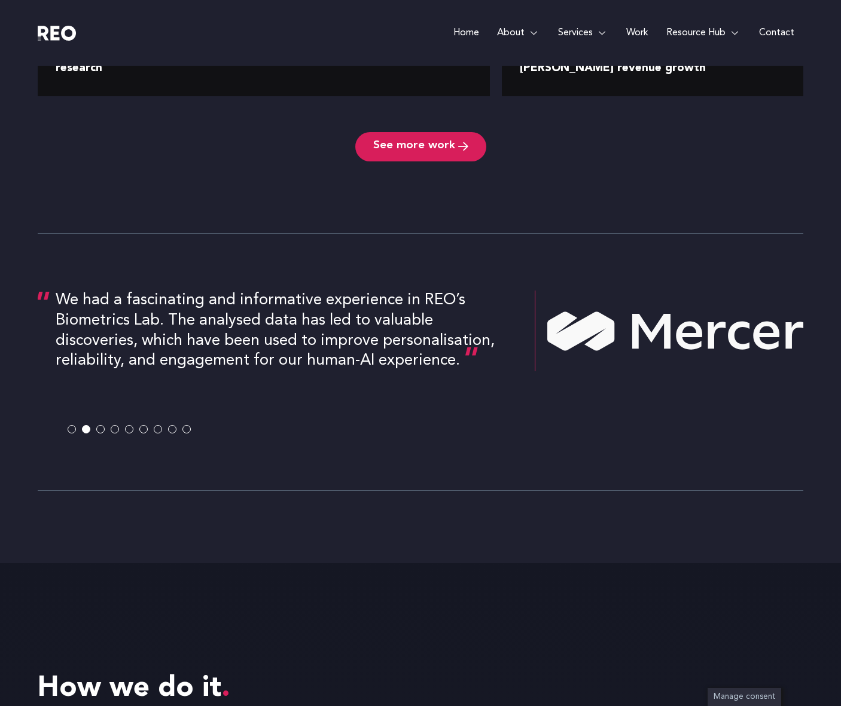
click at [158, 430] on span at bounding box center [158, 430] width 8 height 8
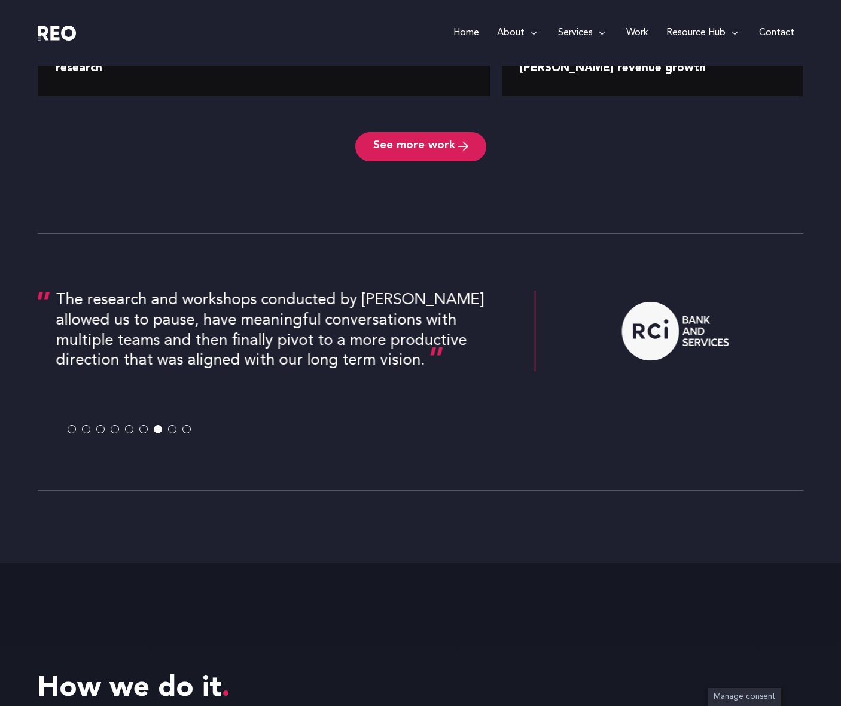
click at [172, 430] on span at bounding box center [172, 430] width 8 height 8
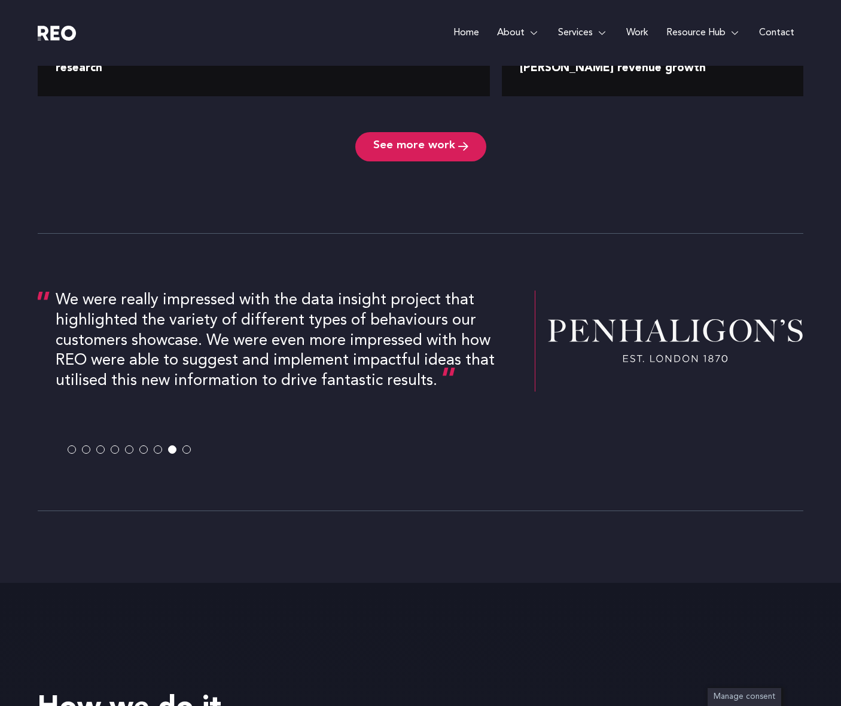
click at [188, 450] on span at bounding box center [186, 449] width 8 height 8
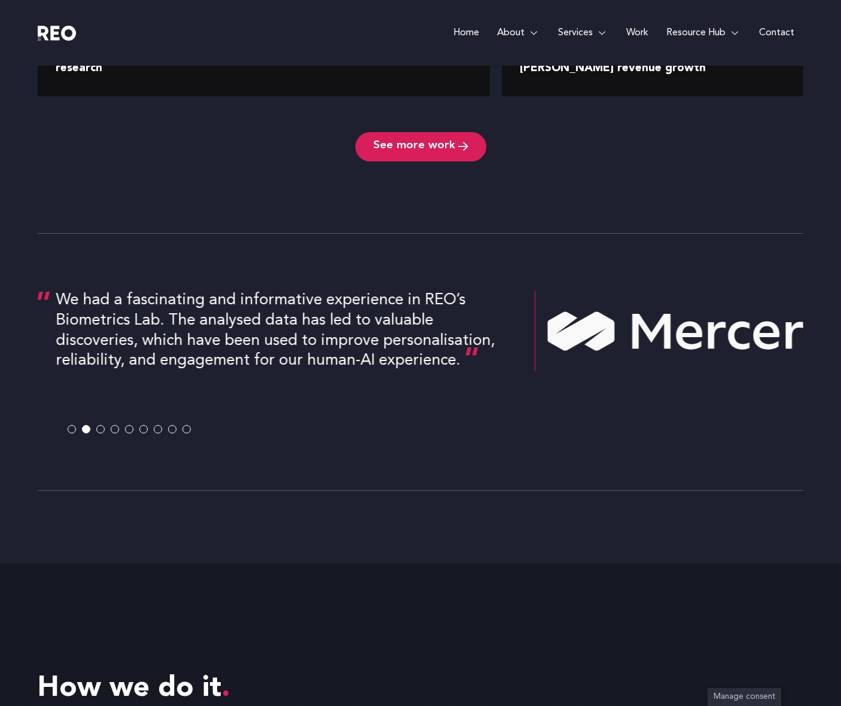
click at [102, 431] on span at bounding box center [100, 430] width 8 height 8
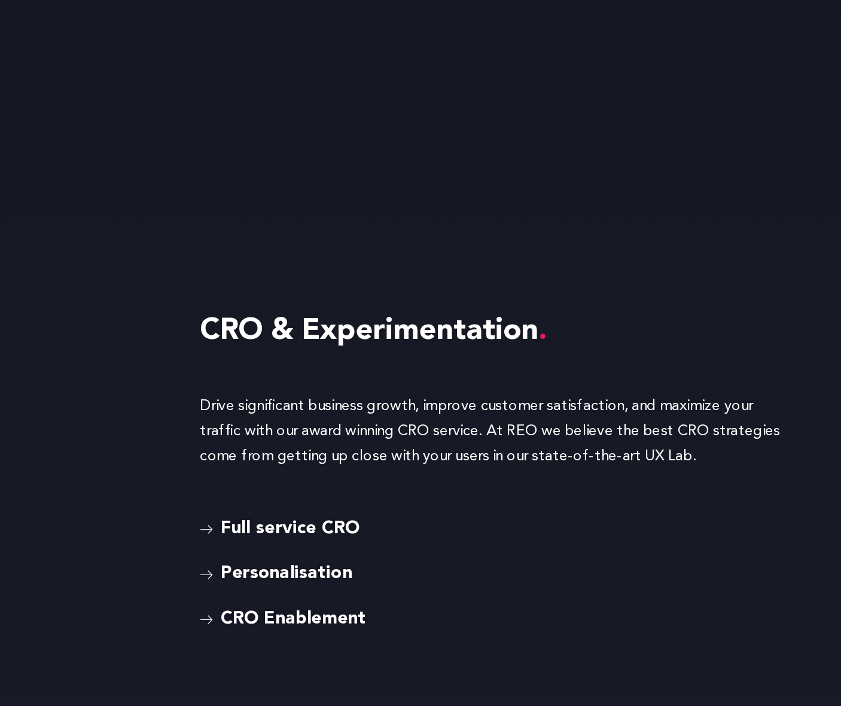
scroll to position [2594, 0]
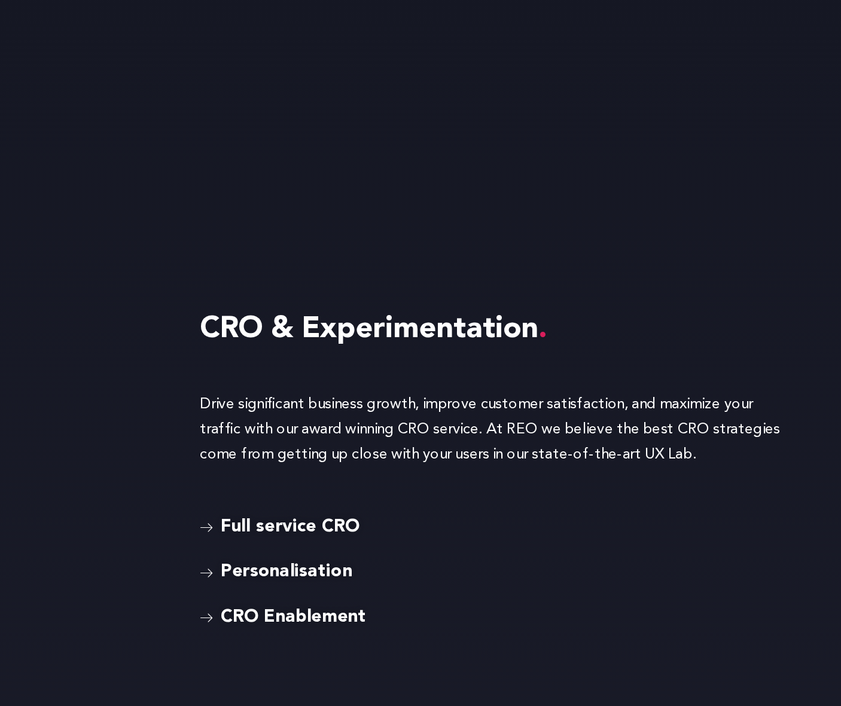
click at [429, 481] on icon at bounding box center [430, 481] width 11 height 8
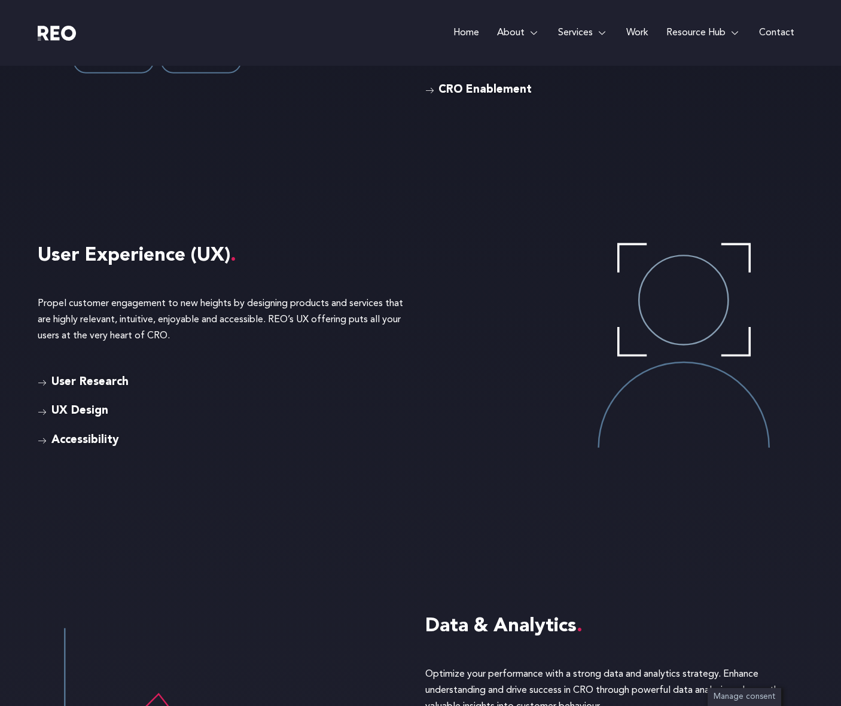
scroll to position [3070, 0]
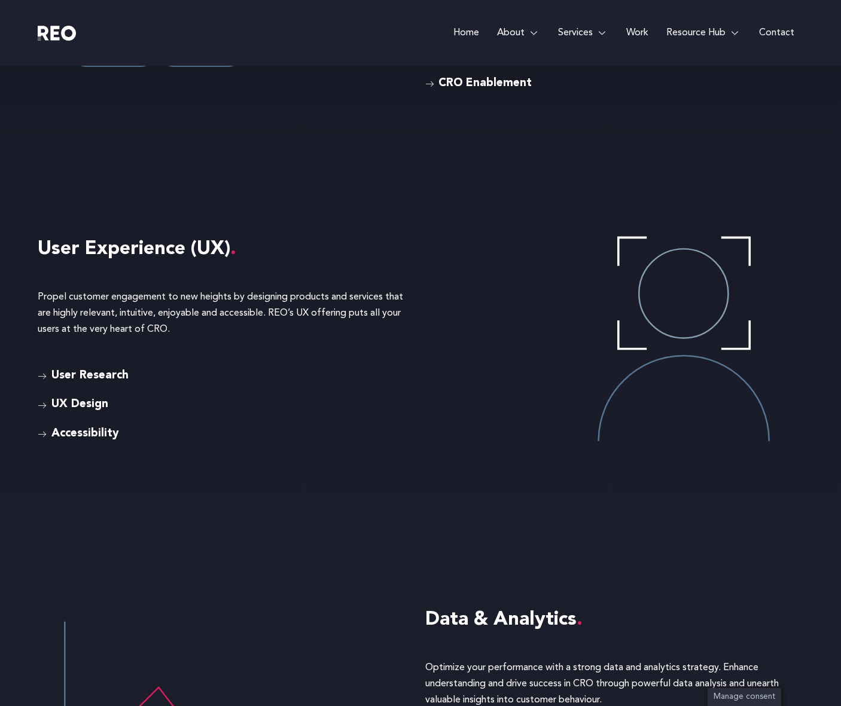
click at [64, 374] on span "User Research" at bounding box center [88, 376] width 80 height 17
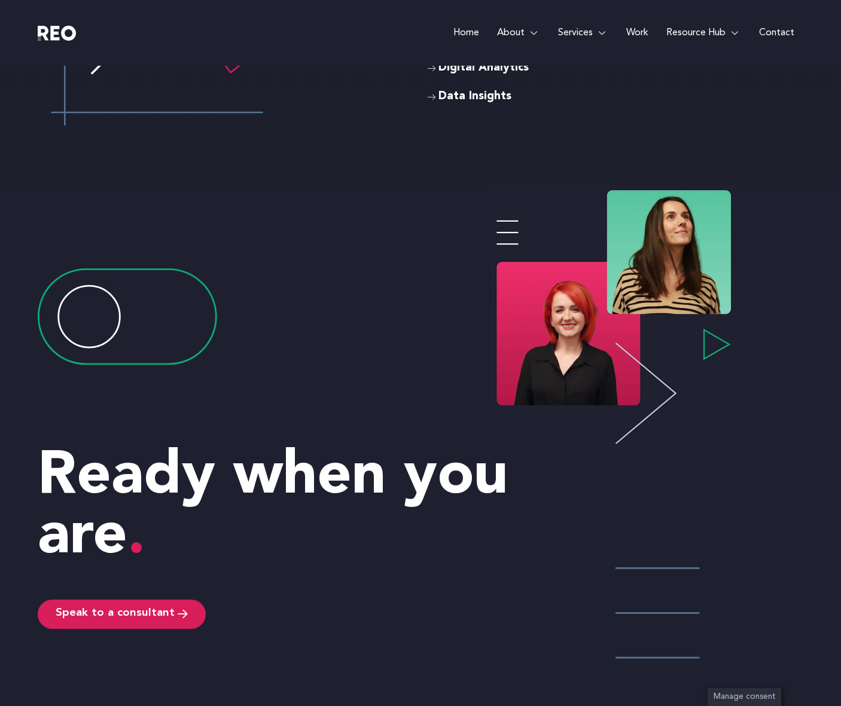
scroll to position [3761, 0]
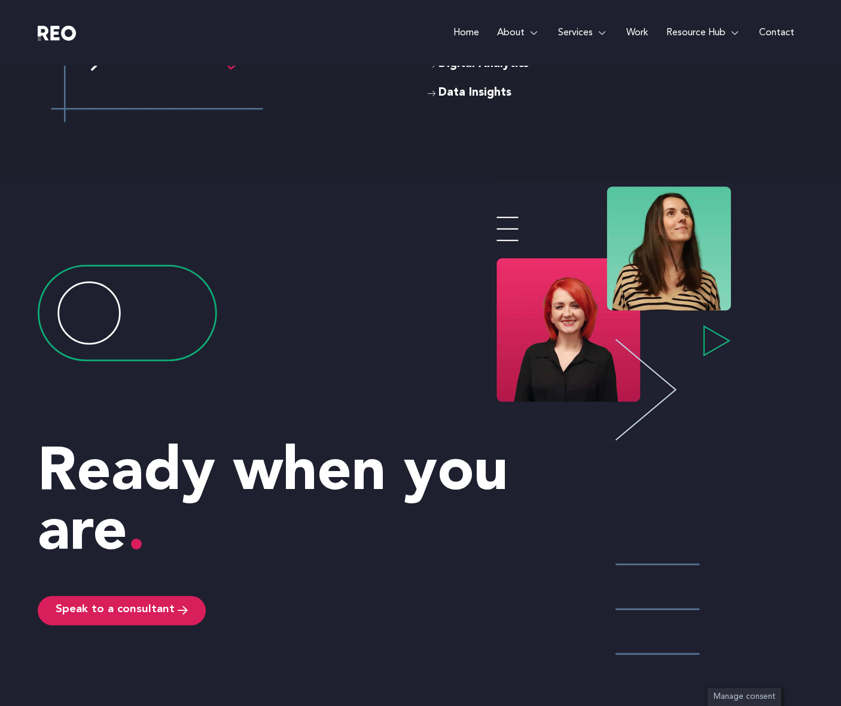
click at [390, 487] on span "Ready when you are" at bounding box center [273, 504] width 470 height 120
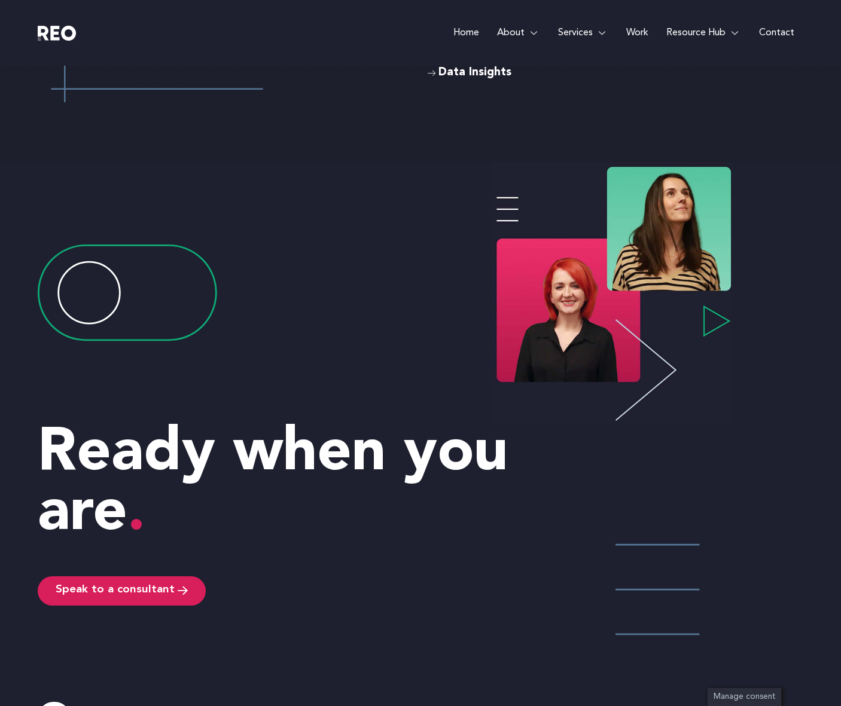
click at [390, 487] on span "Ready when you are" at bounding box center [273, 484] width 470 height 120
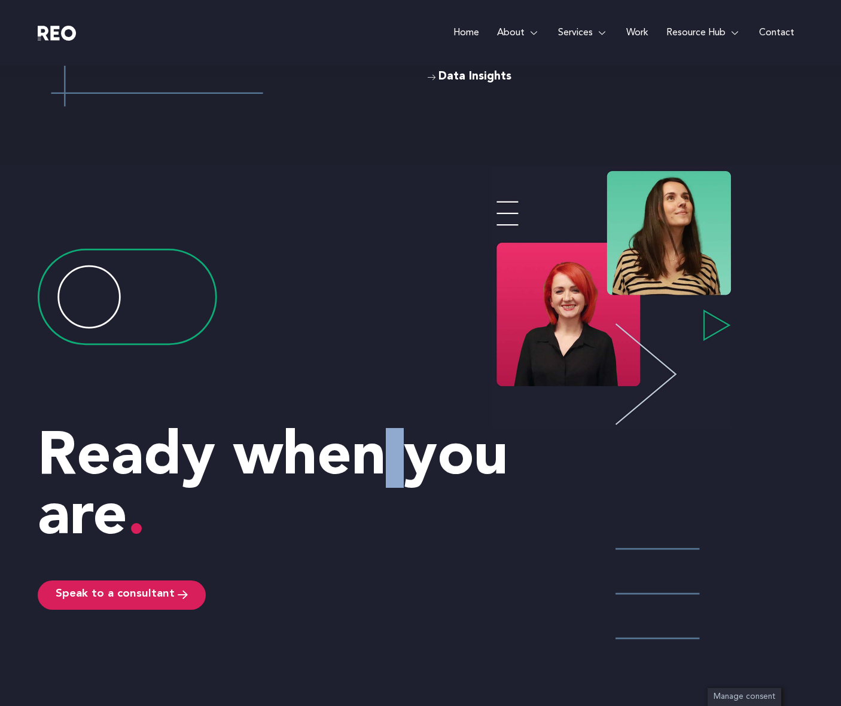
click at [390, 487] on span "Ready when you are" at bounding box center [273, 488] width 470 height 120
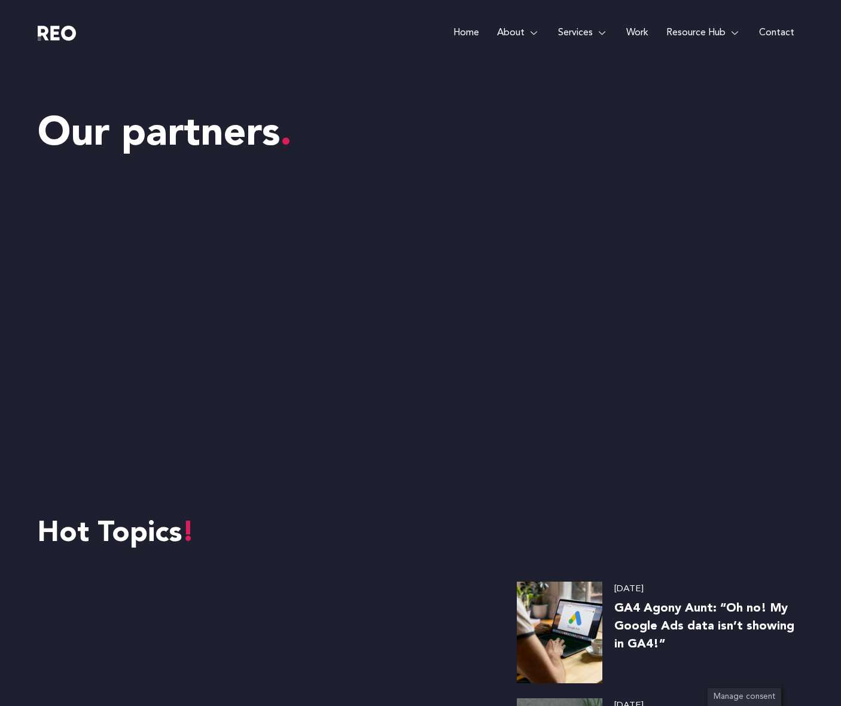
scroll to position [4325, 0]
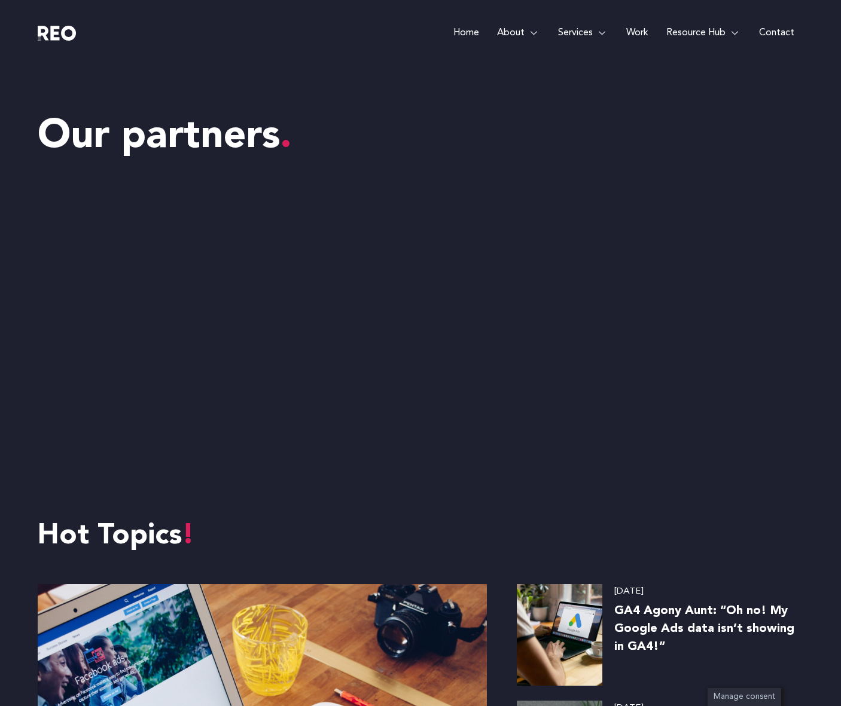
click at [273, 267] on img at bounding box center [229, 264] width 120 height 120
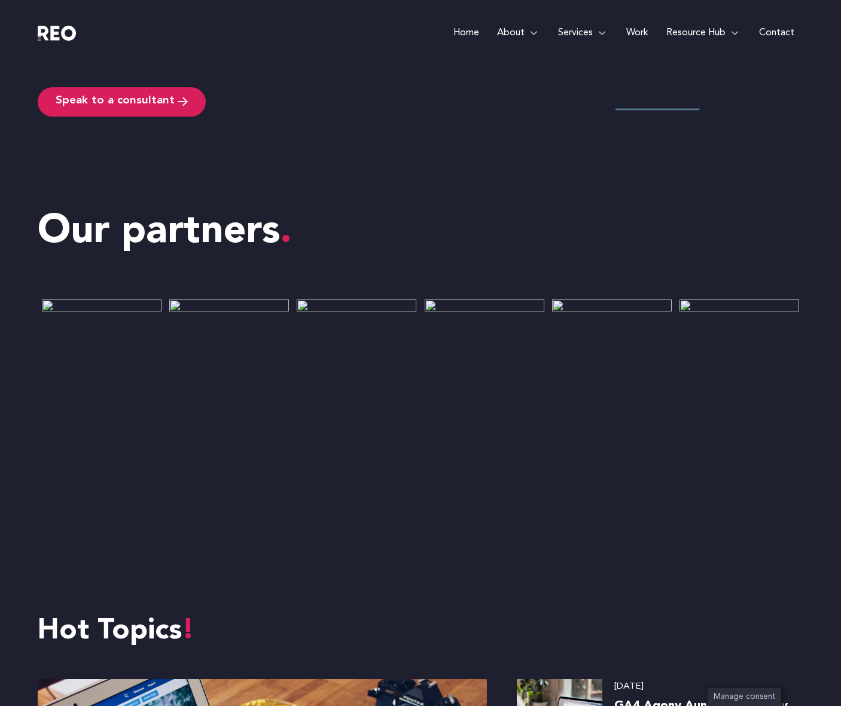
scroll to position [4251, 0]
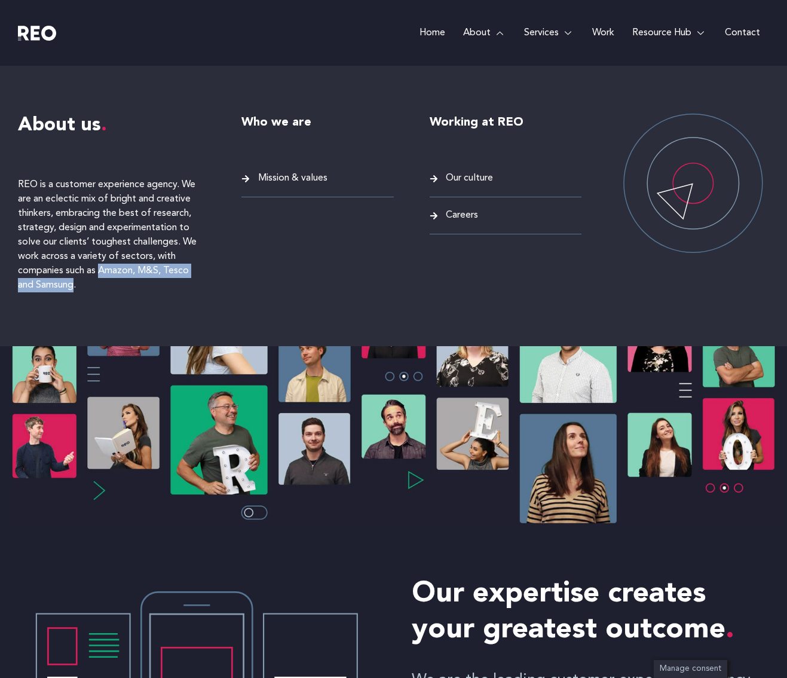
drag, startPoint x: 100, startPoint y: 268, endPoint x: 75, endPoint y: 285, distance: 29.9
click at [75, 285] on p "REO is a customer experience agency. We are an eclectic mix of bright and creat…" at bounding box center [112, 235] width 188 height 115
click at [99, 213] on p "REO is a customer experience agency. We are an eclectic mix of bright and creat…" at bounding box center [112, 235] width 188 height 115
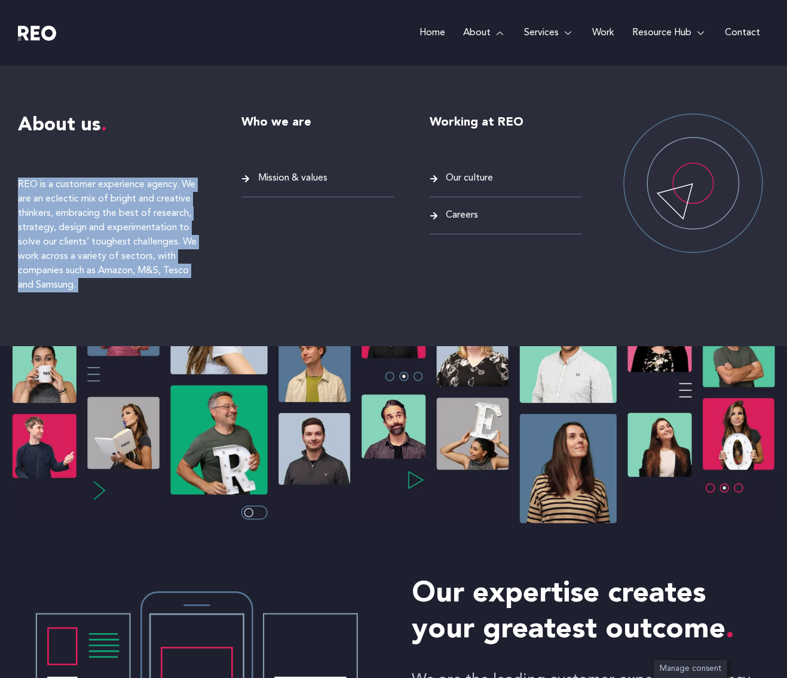
click at [99, 213] on p "REO is a customer experience agency. We are an eclectic mix of bright and creat…" at bounding box center [112, 235] width 188 height 115
click at [219, 285] on div "About us REO is a customer experience agency. We are an eclectic mix of bright …" at bounding box center [394, 206] width 752 height 280
drag, startPoint x: 19, startPoint y: 181, endPoint x: 99, endPoint y: 288, distance: 133.2
click at [99, 288] on p "REO is a customer experience agency. We are an eclectic mix of bright and creat…" at bounding box center [112, 235] width 188 height 115
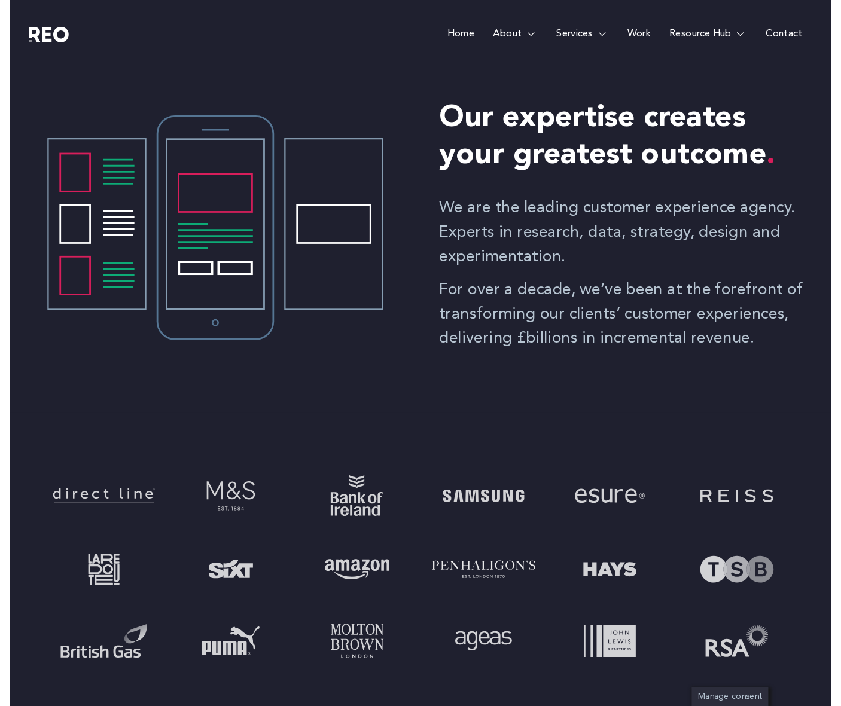
scroll to position [482, 0]
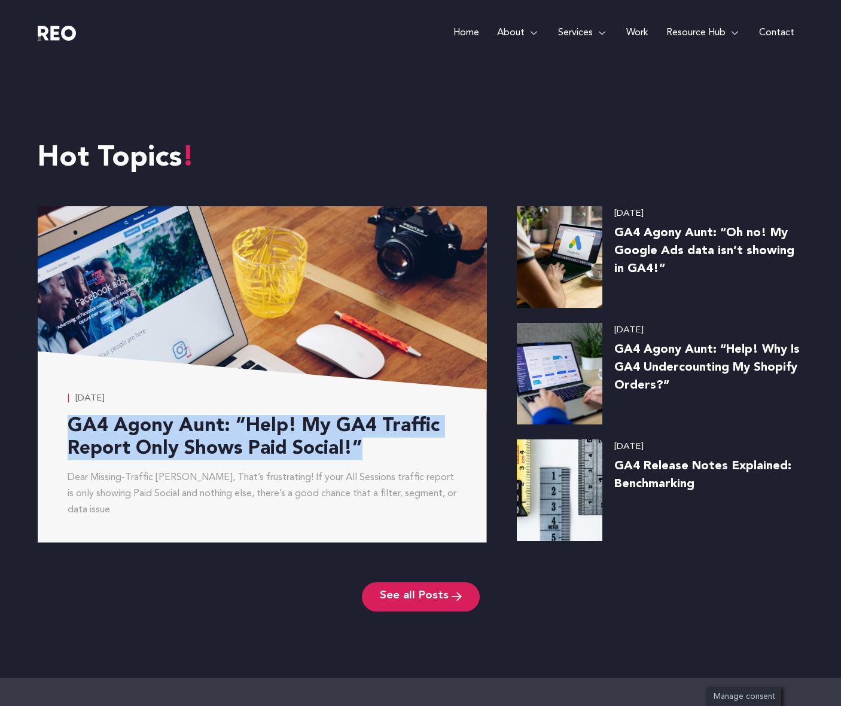
scroll to position [4693, 0]
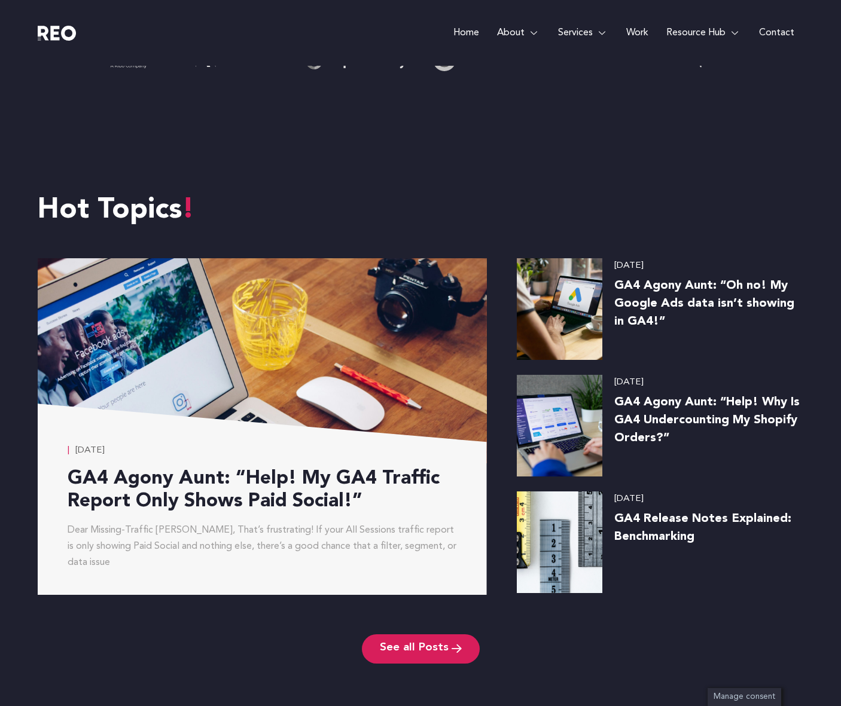
scroll to position [4713, 0]
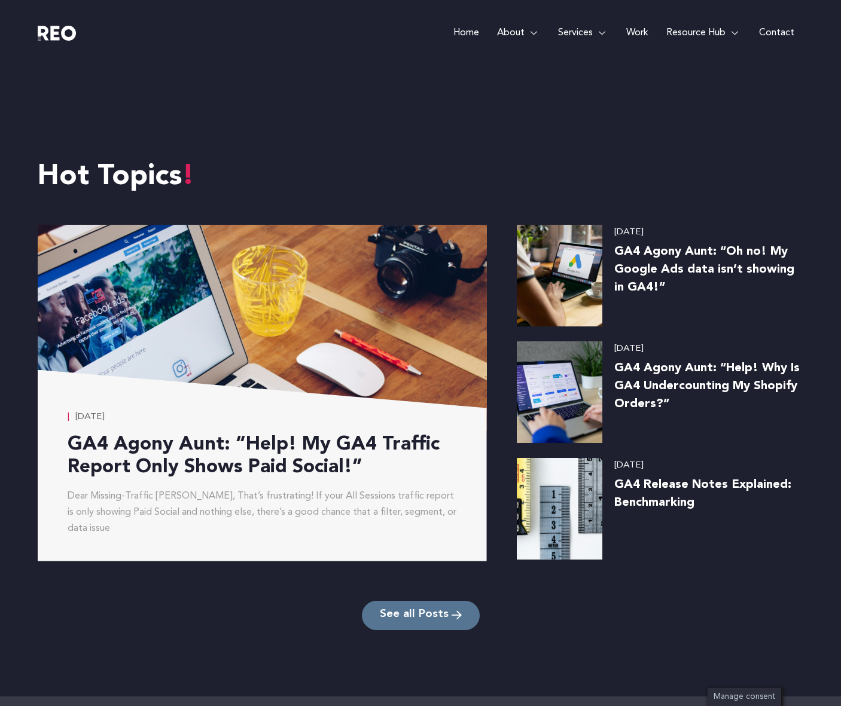
click at [445, 621] on span "See all Posts" at bounding box center [414, 615] width 69 height 11
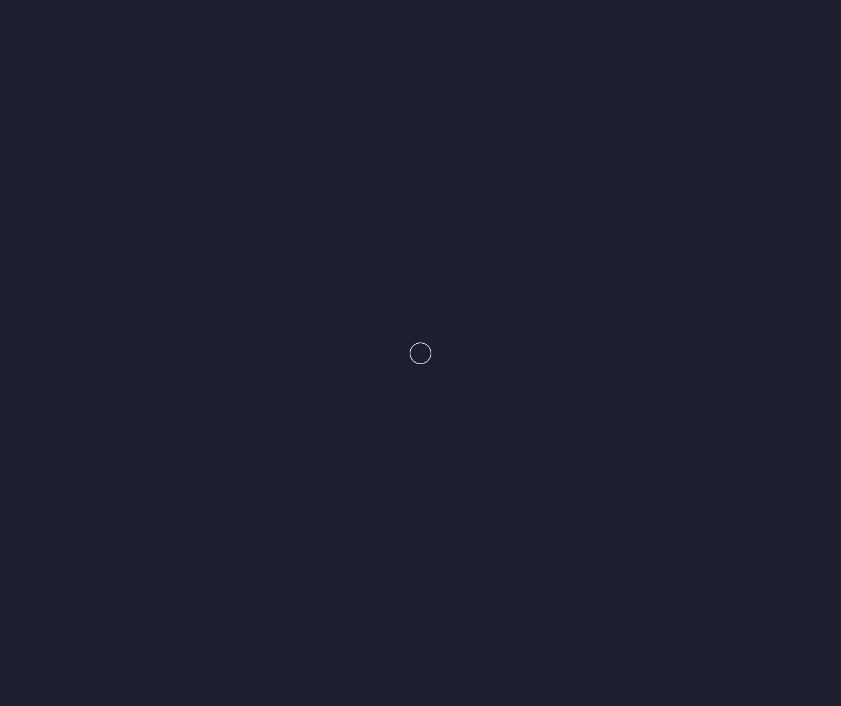
scroll to position [4693, 0]
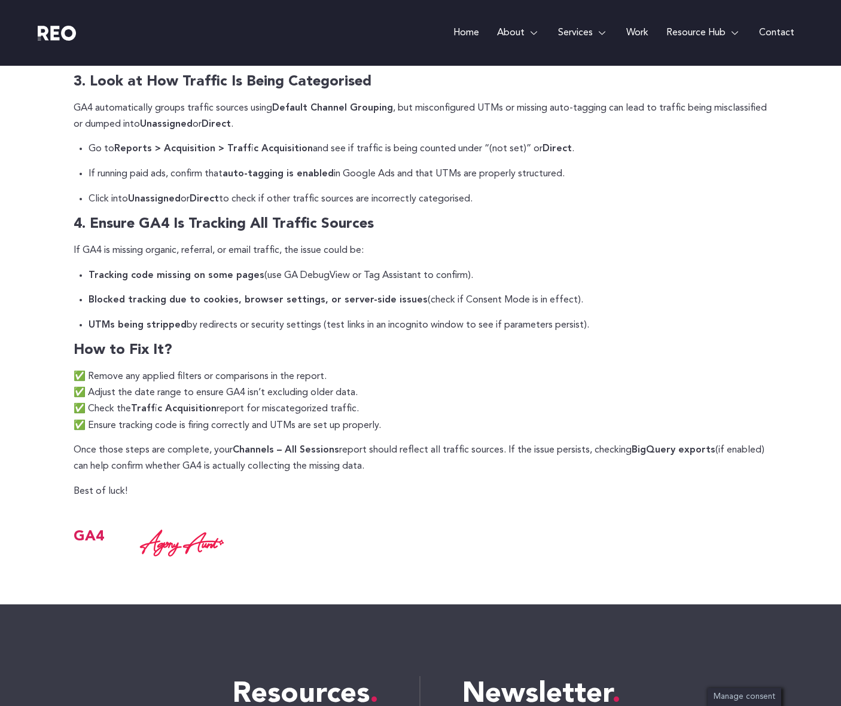
scroll to position [801, 0]
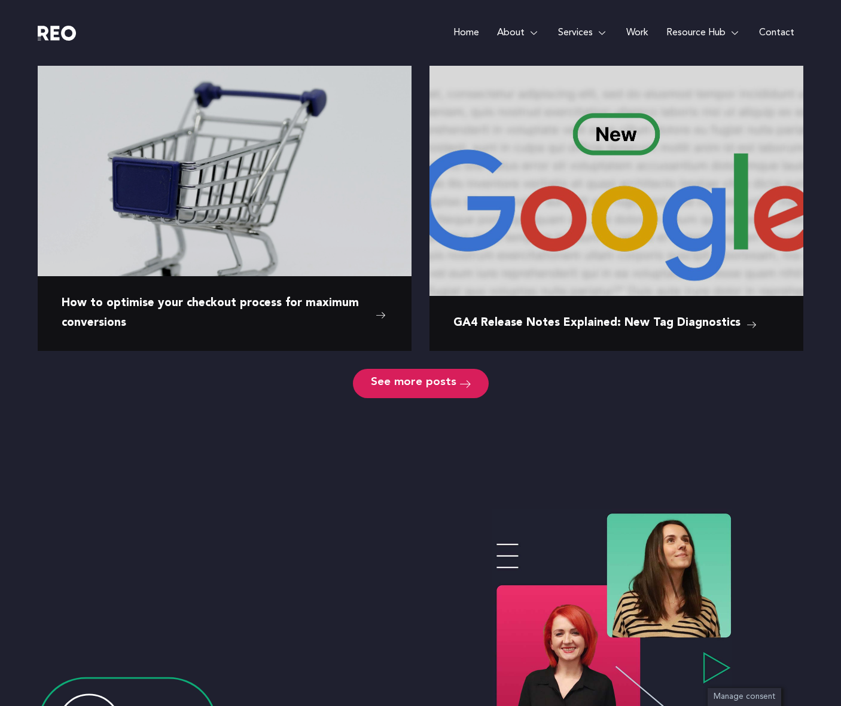
scroll to position [815, 0]
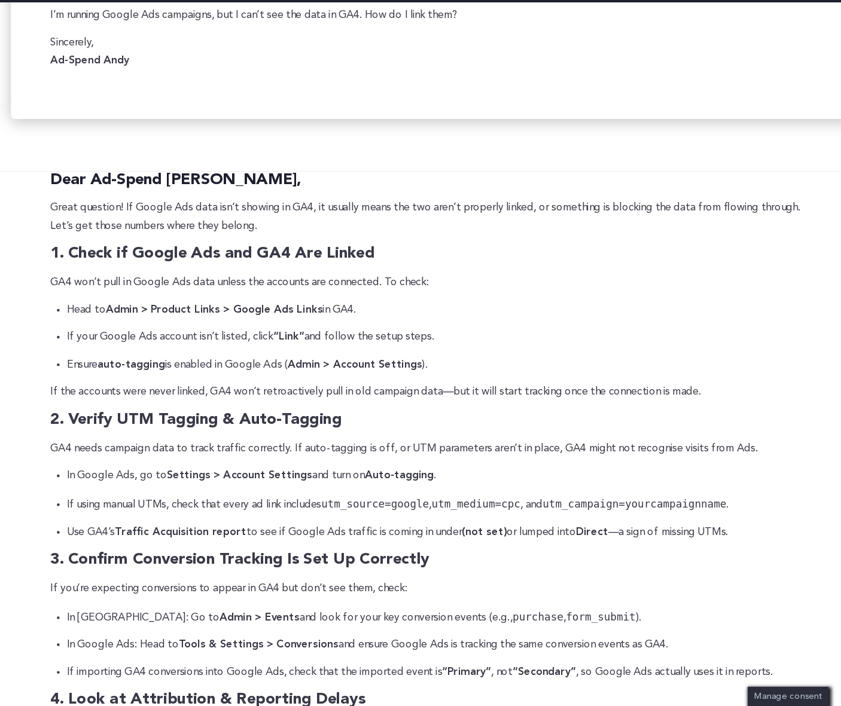
scroll to position [374, 0]
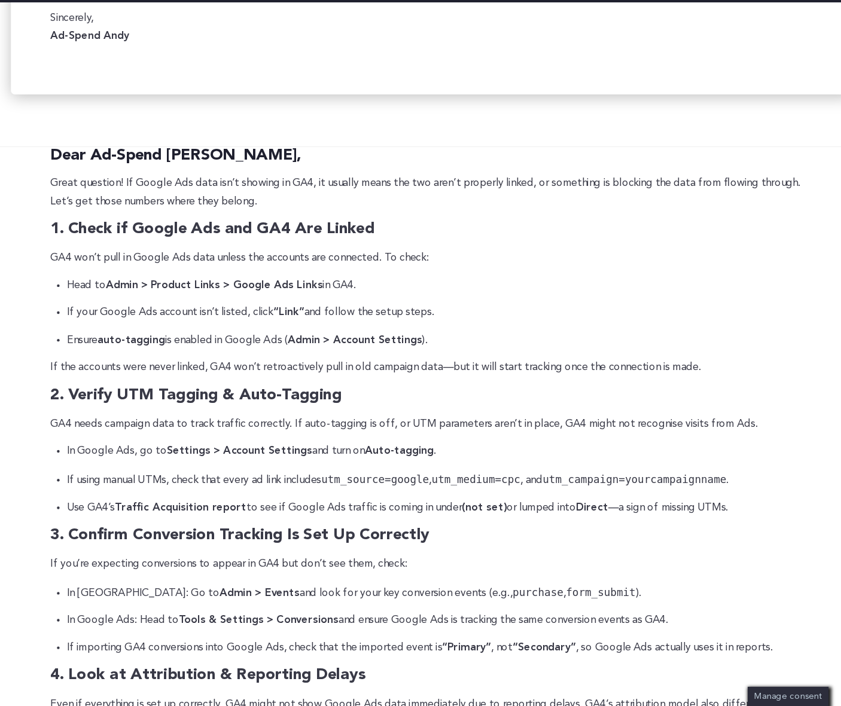
click at [234, 456] on p "GA4 needs campaign data to track traffic correctly. If auto-tagging is off, or …" at bounding box center [421, 450] width 694 height 16
click at [252, 520] on p "Use GA4’s Traffic Acquisition report to see if Google Ads traffic is coming in …" at bounding box center [427, 526] width 679 height 16
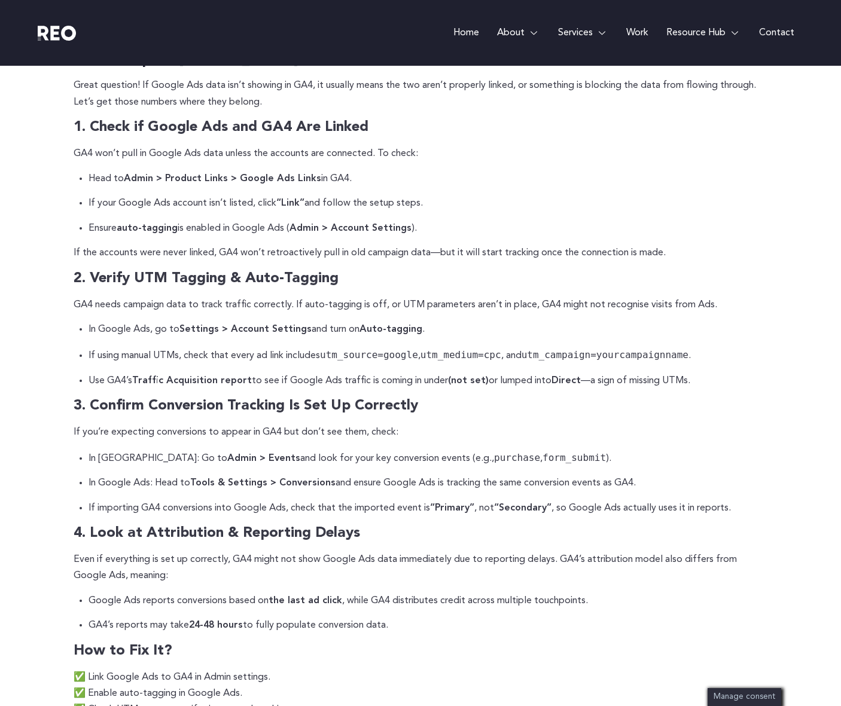
scroll to position [0, 0]
